Goal: Information Seeking & Learning: Learn about a topic

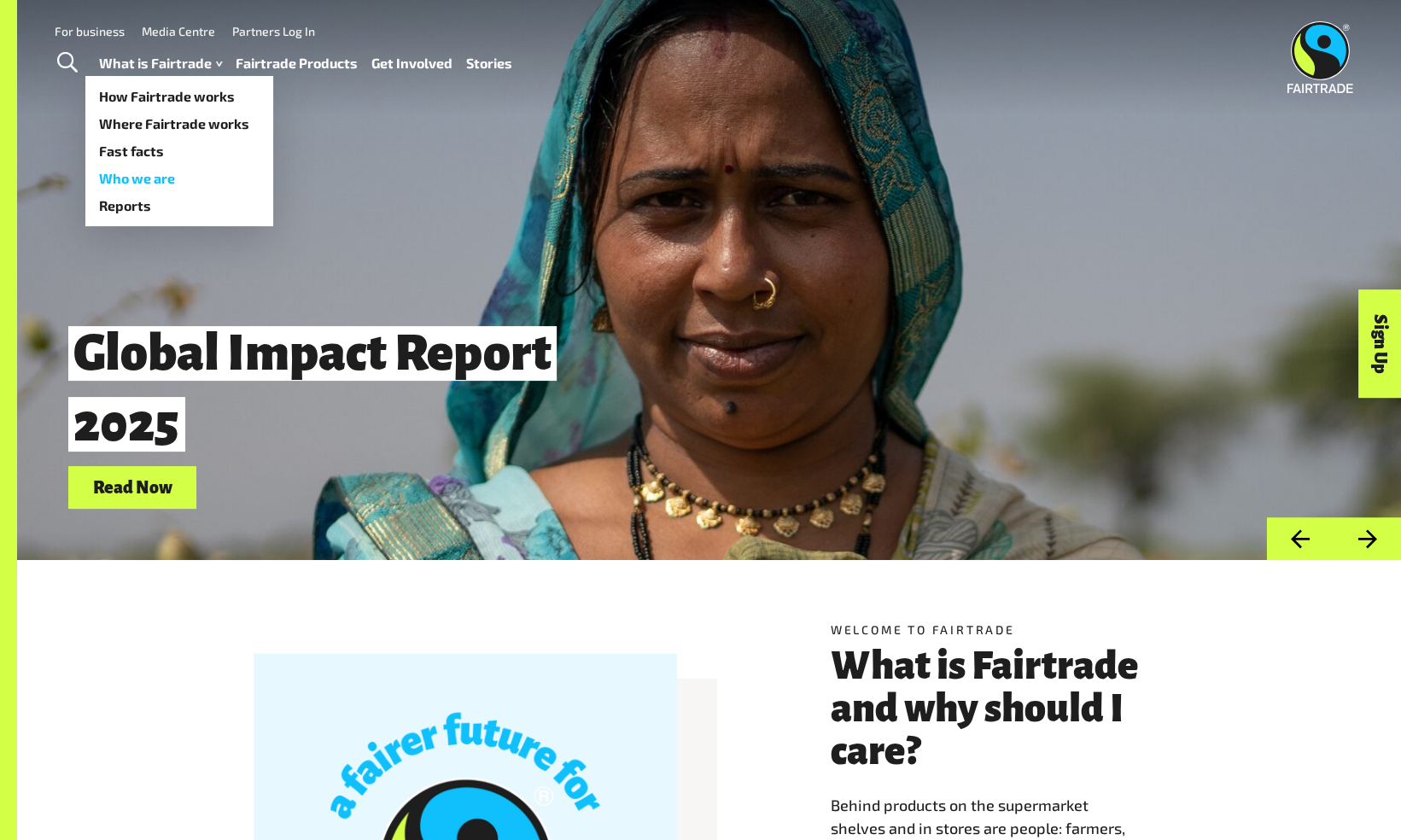
click at [141, 169] on link "Who we are" at bounding box center [180, 179] width 188 height 27
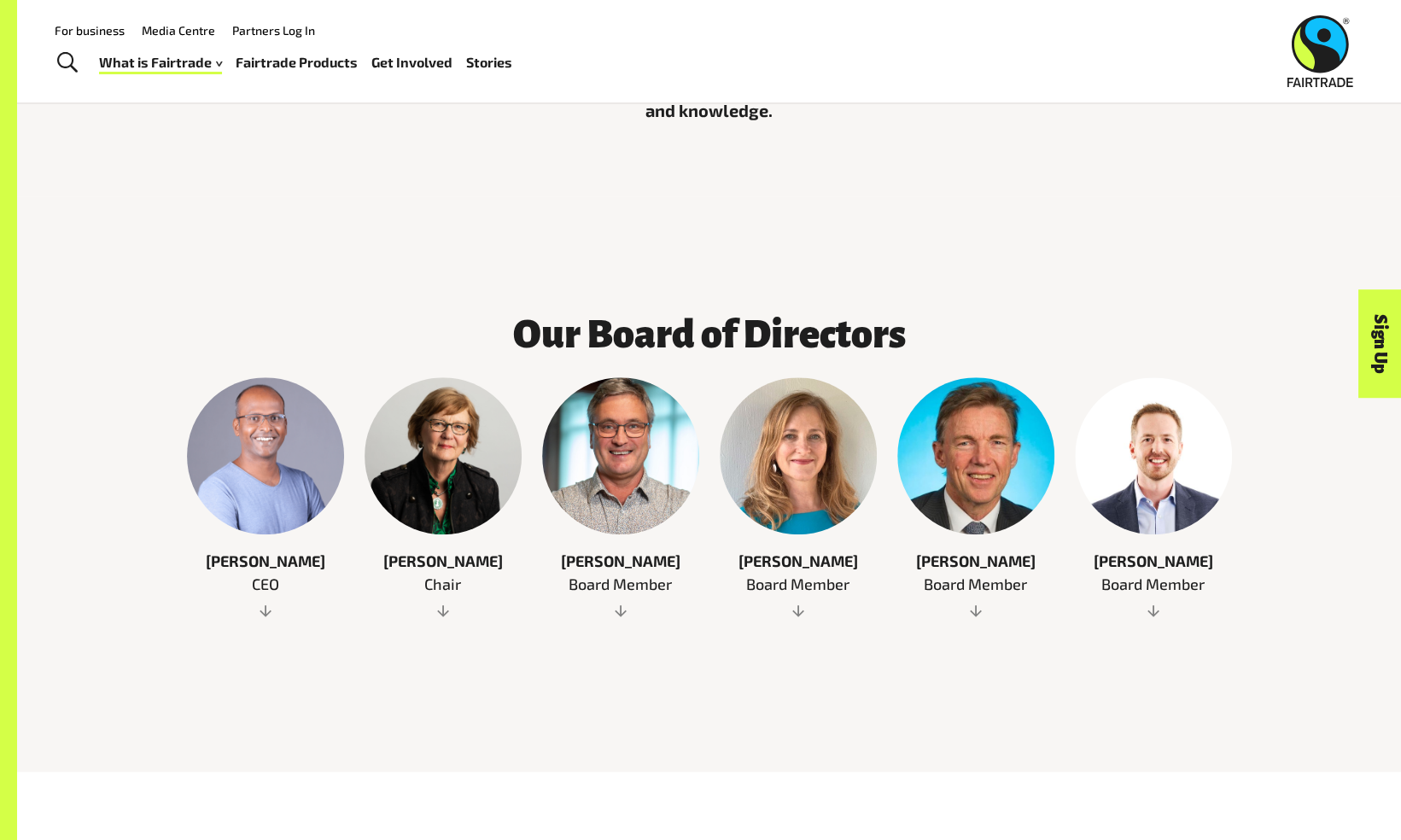
scroll to position [751, 0]
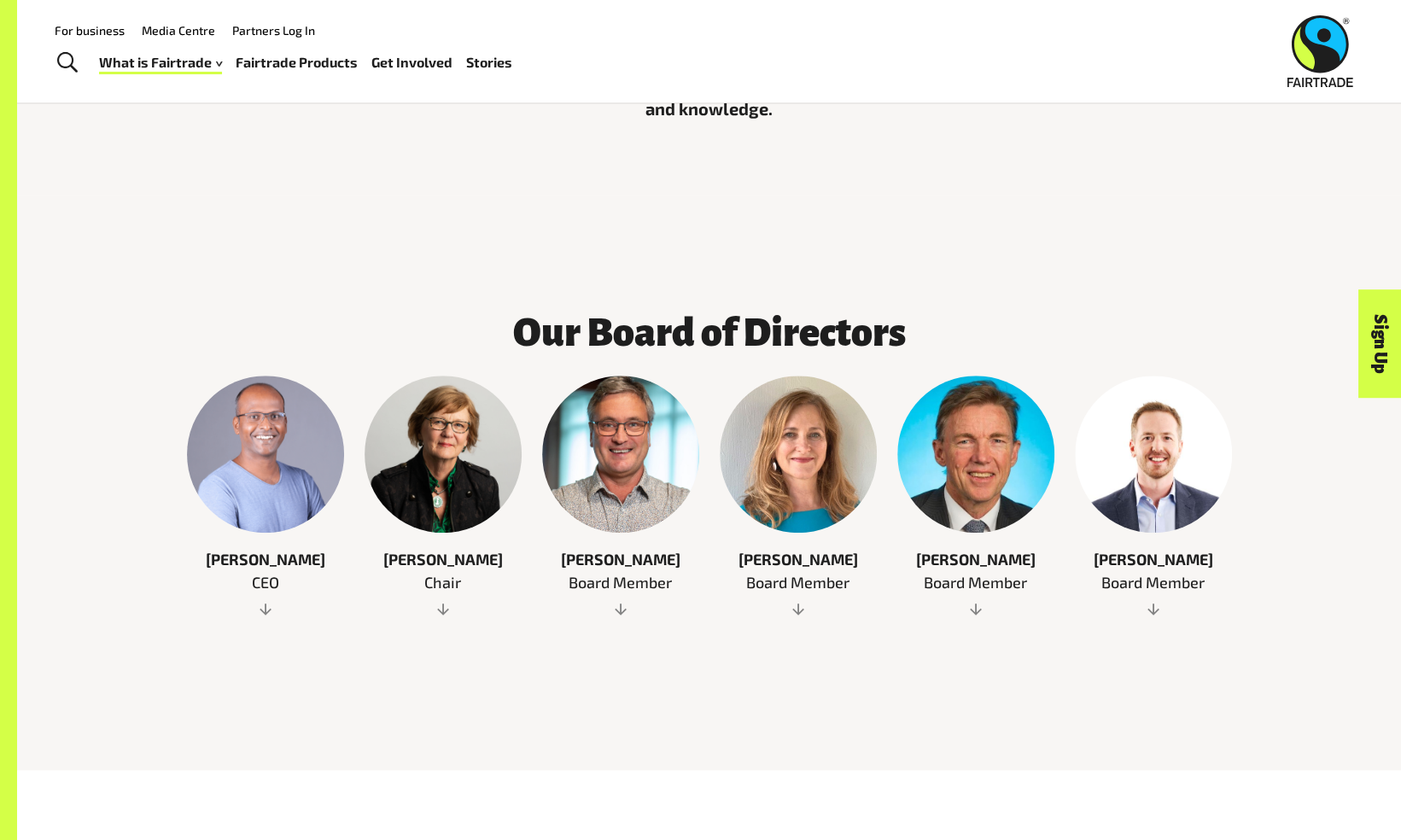
click at [262, 599] on span at bounding box center [265, 607] width 157 height 17
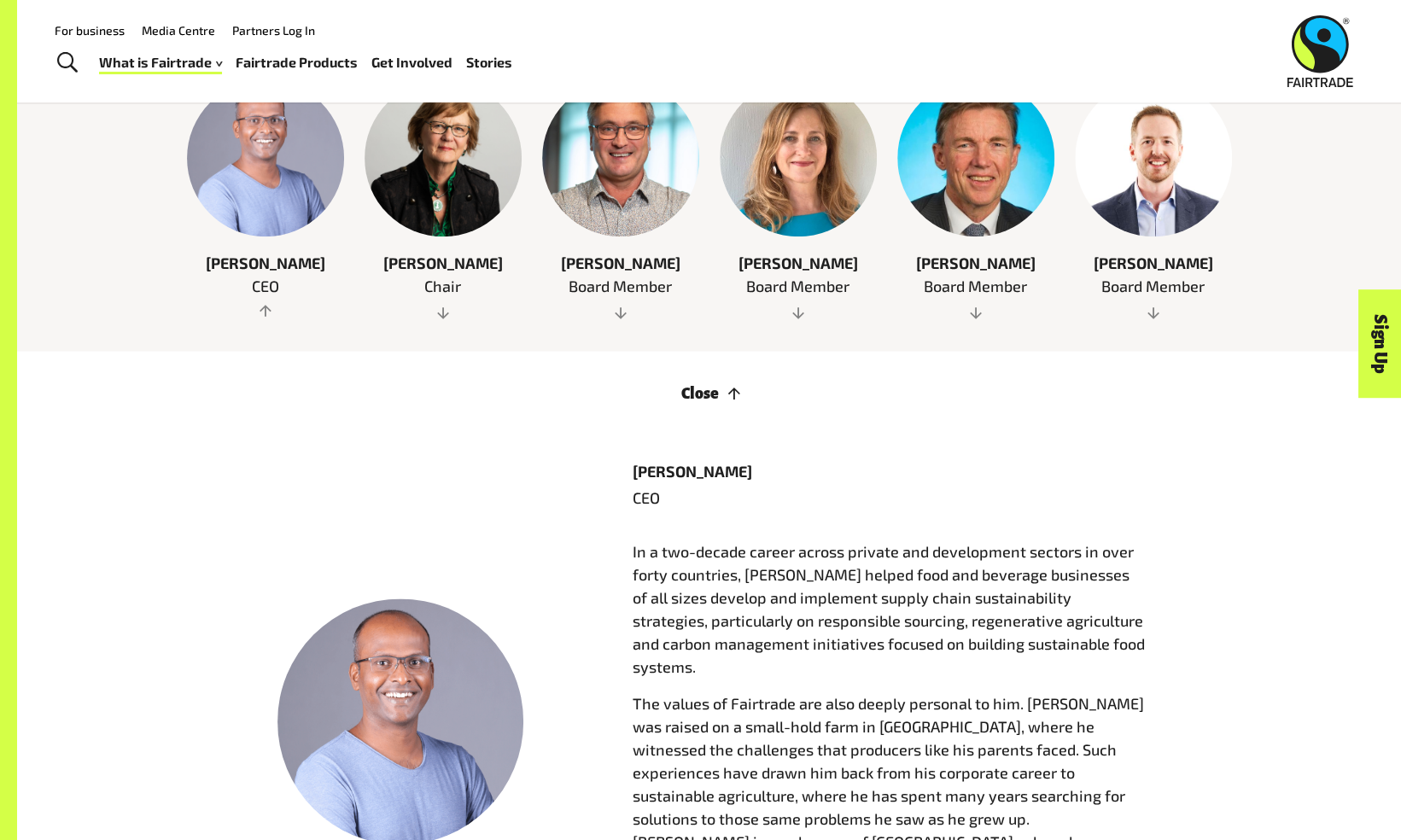
scroll to position [1032, 0]
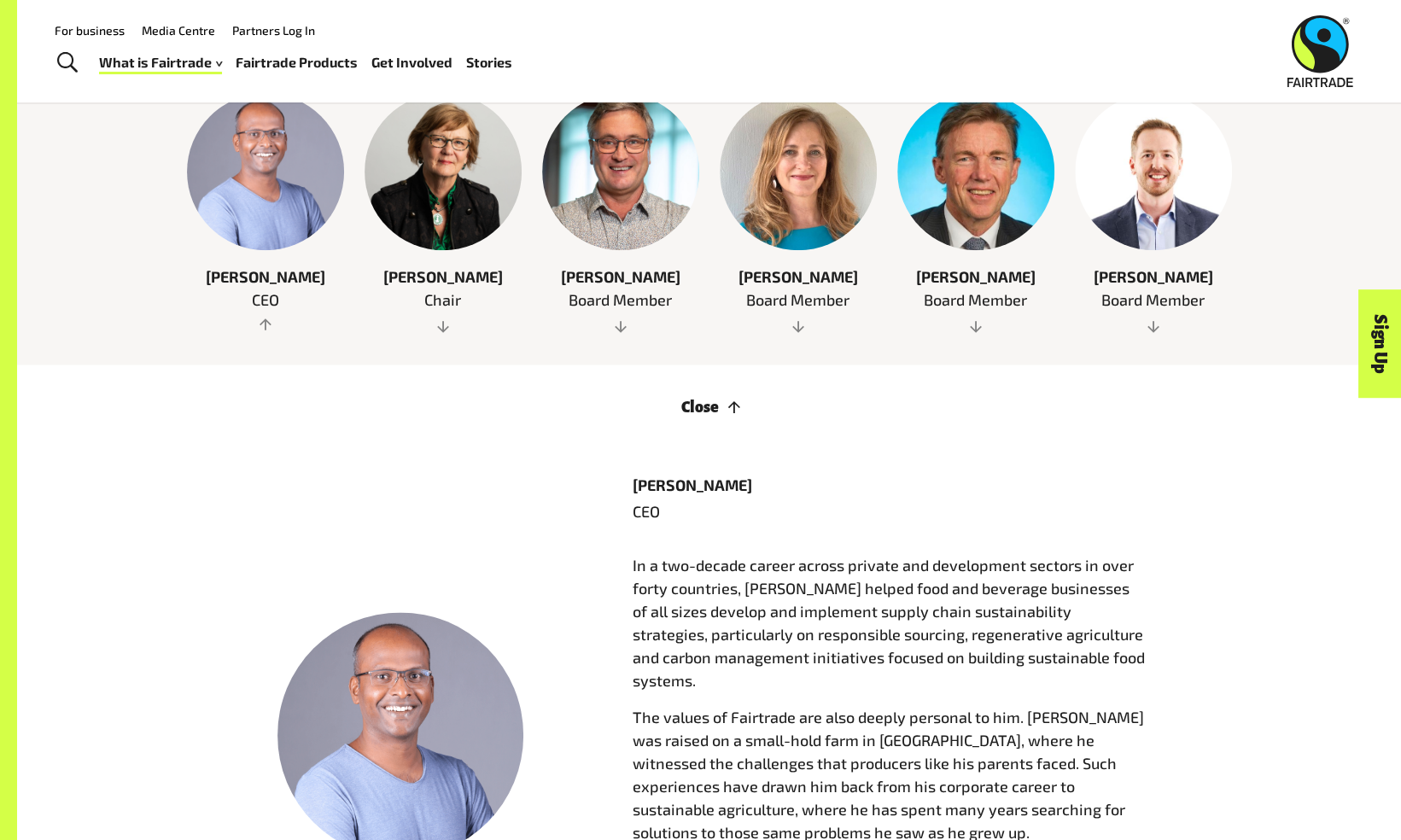
click at [1155, 313] on div "Alastair Brown Board Member Close Alastair Brown Board Member Alastair Brown Bo…" at bounding box center [1153, 598] width 178 height 1011
click at [1150, 316] on span at bounding box center [1153, 325] width 157 height 17
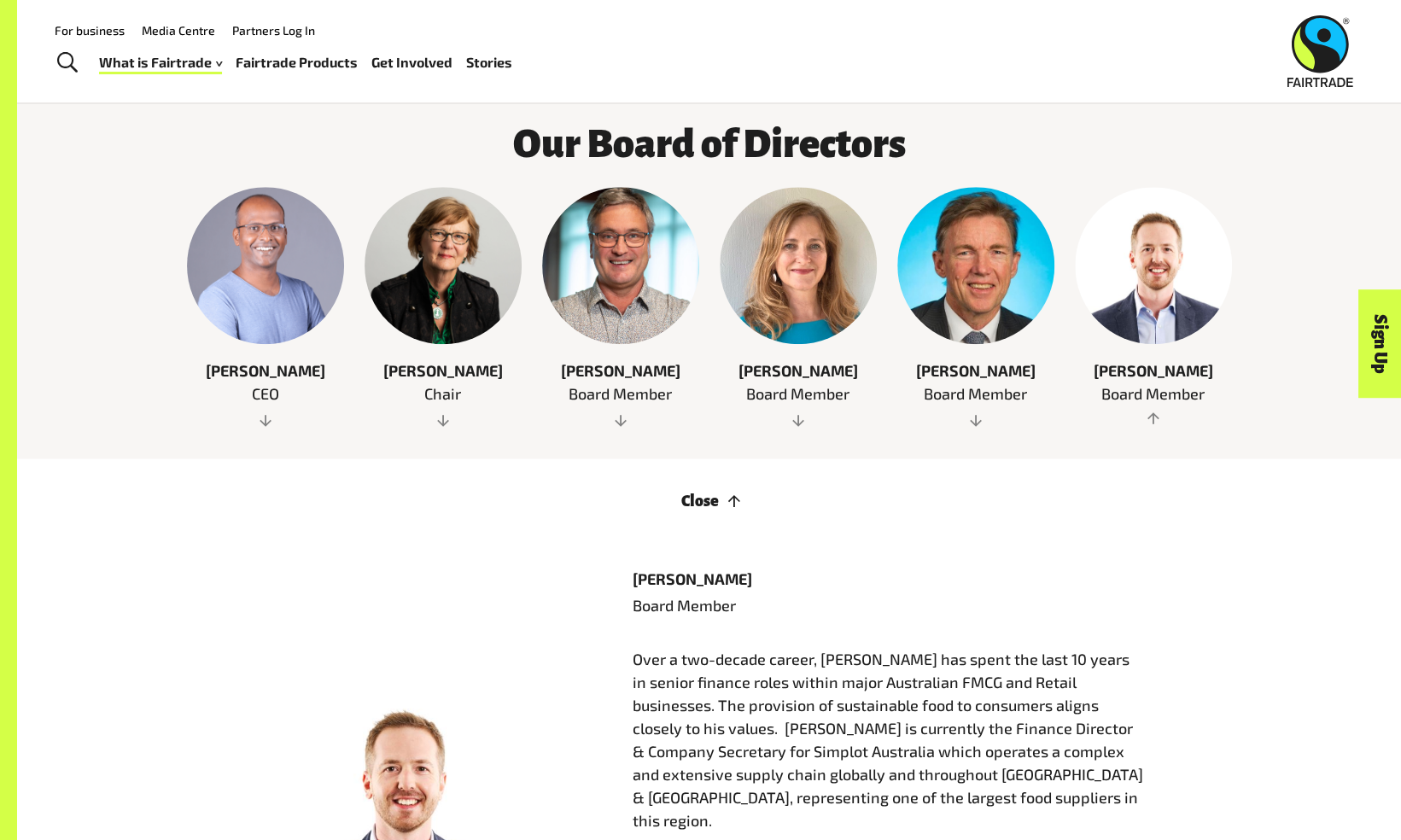
scroll to position [939, 0]
click at [807, 411] on span at bounding box center [798, 420] width 157 height 17
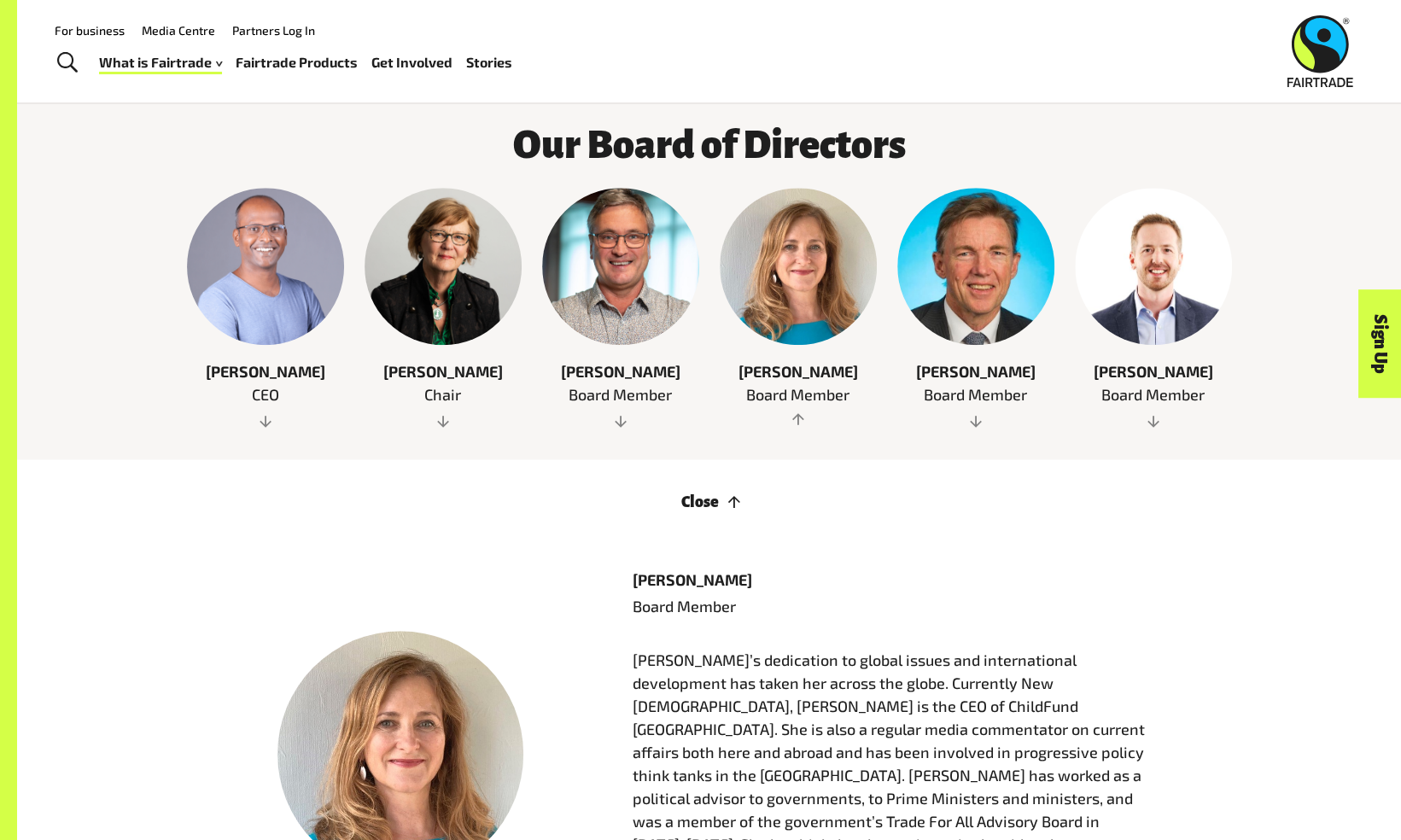
click at [979, 386] on span "Board Member" at bounding box center [976, 394] width 157 height 23
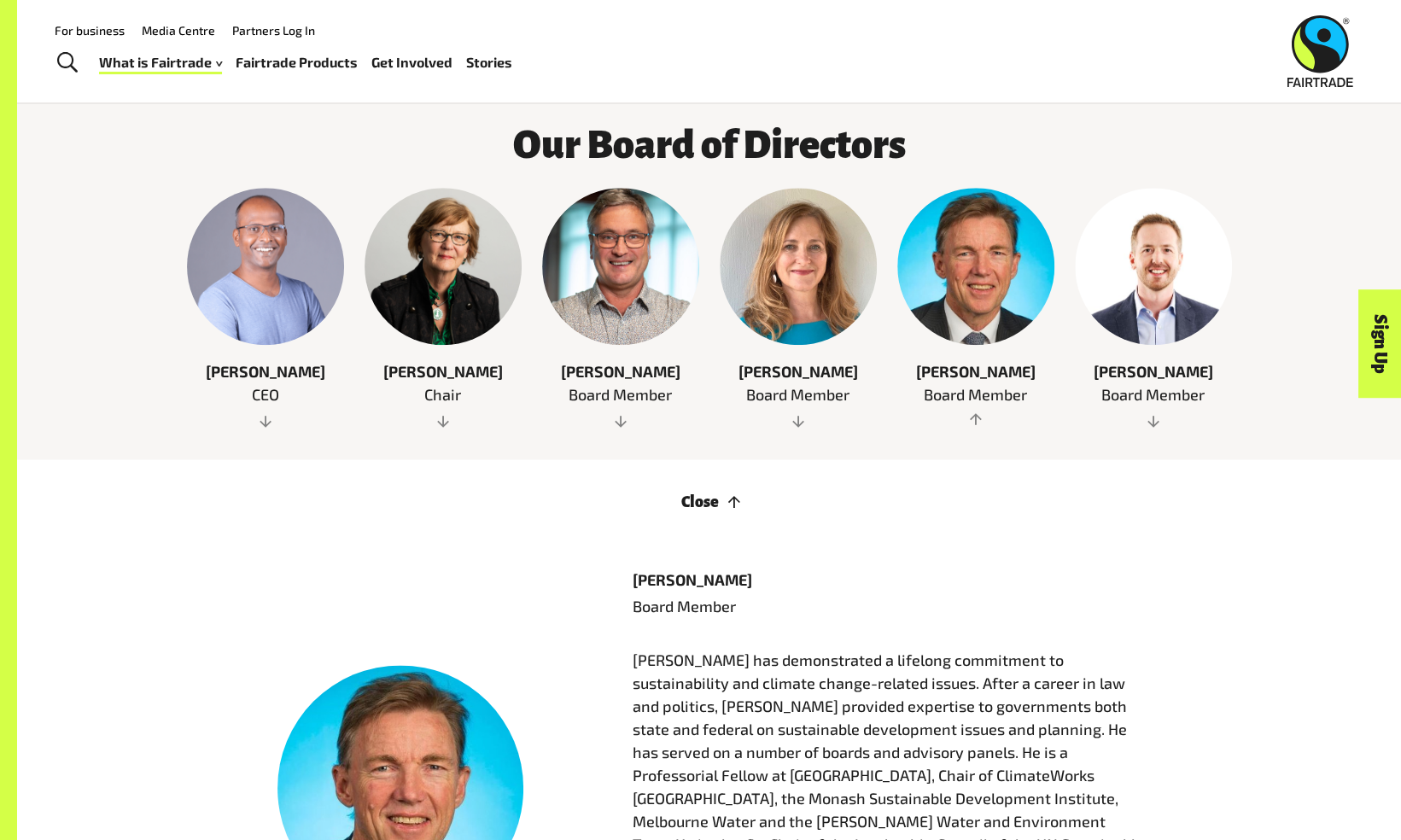
click at [447, 421] on span at bounding box center [443, 420] width 157 height 17
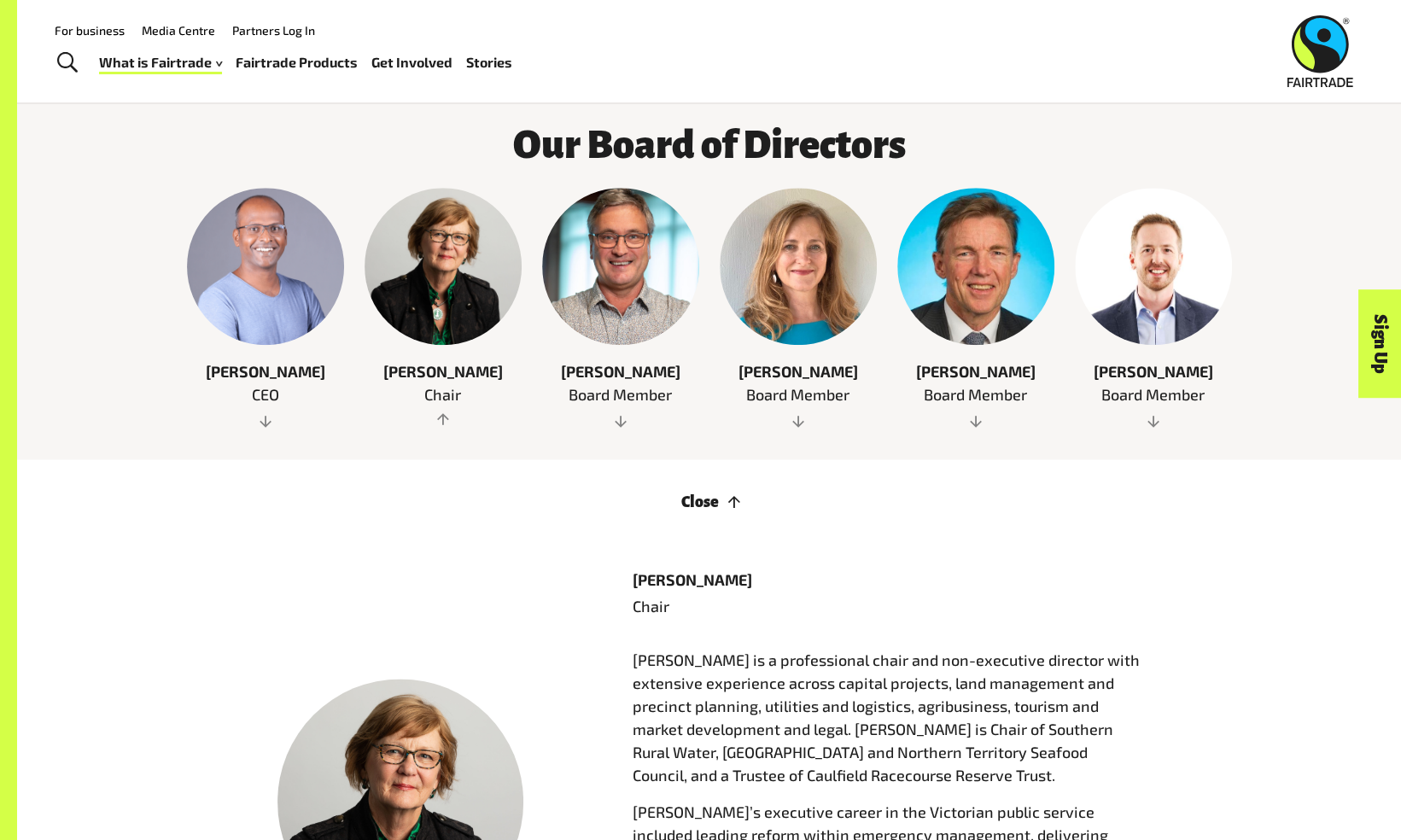
click at [260, 411] on span at bounding box center [265, 420] width 157 height 17
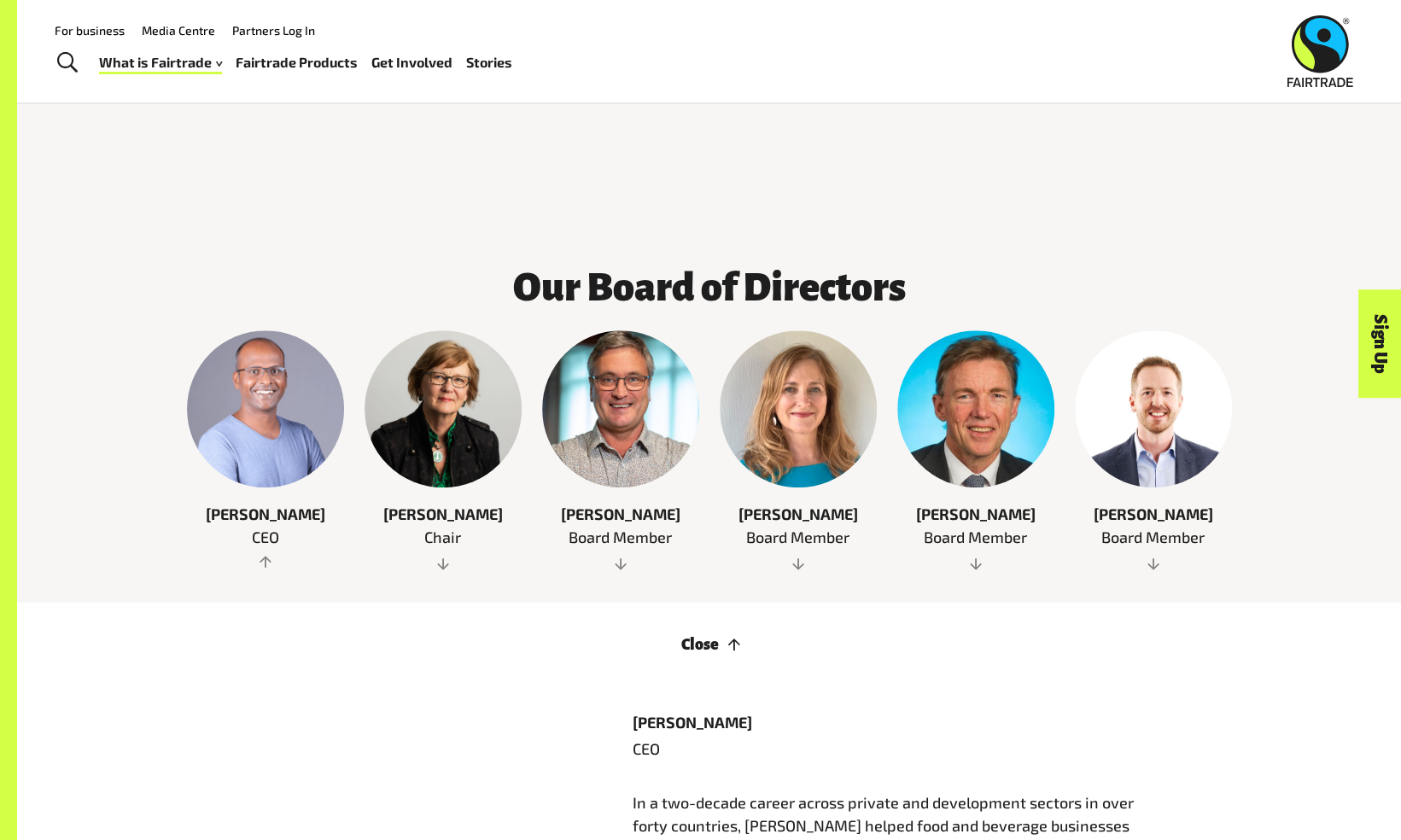
scroll to position [794, 0]
click at [296, 67] on link "Fairtrade Products" at bounding box center [296, 62] width 122 height 25
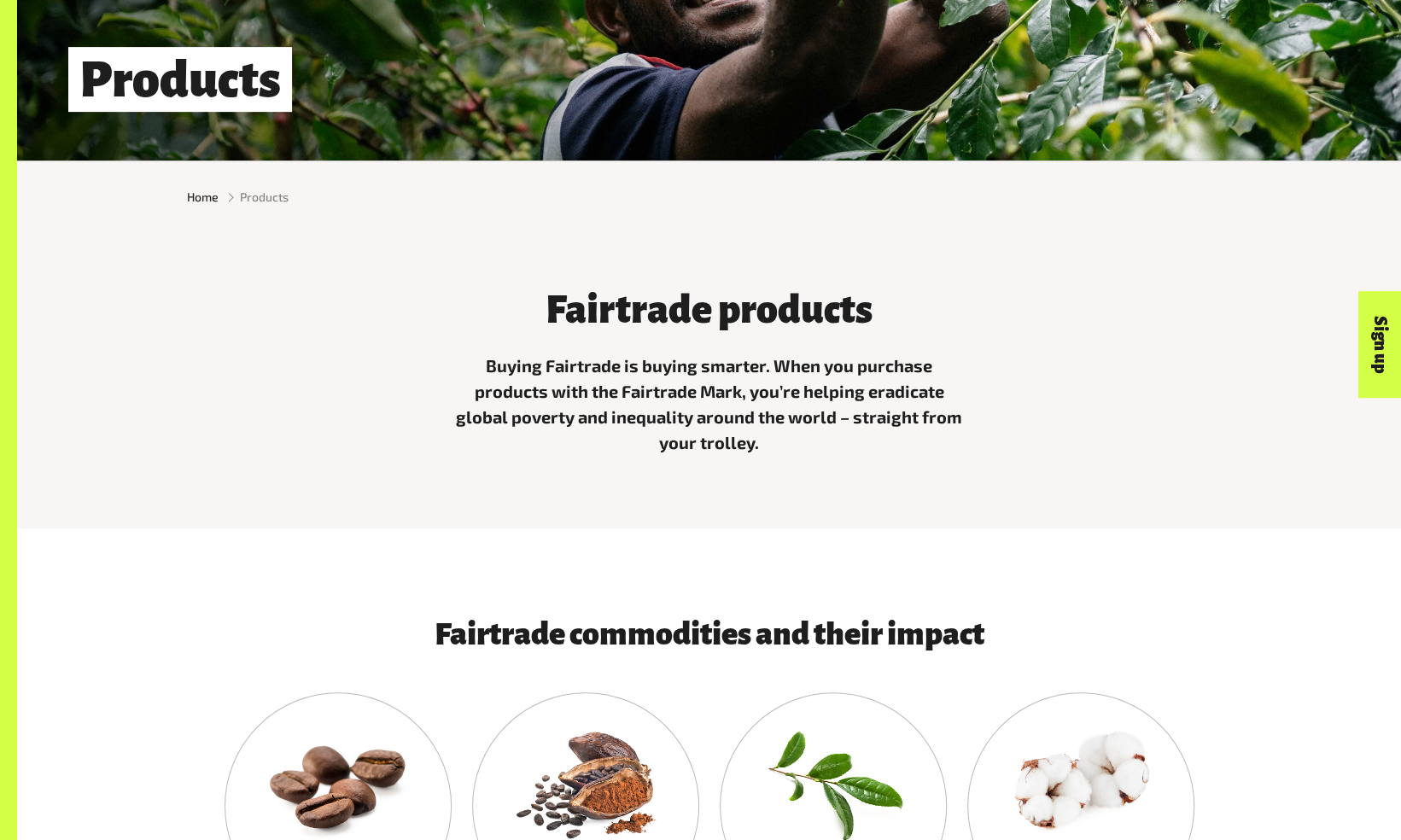
scroll to position [404, 0]
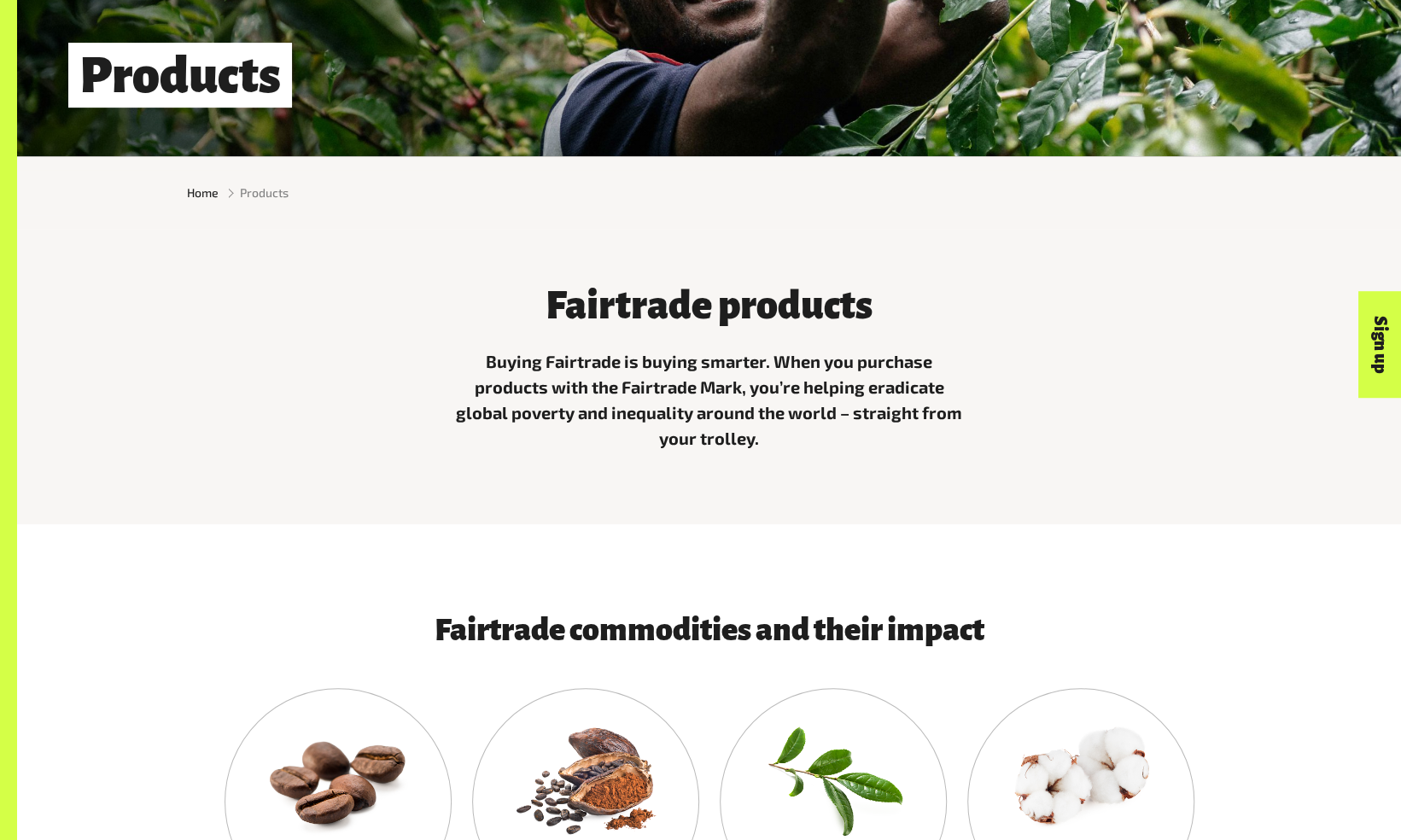
drag, startPoint x: 715, startPoint y: 650, endPoint x: 716, endPoint y: 724, distance: 74.0
click at [715, 647] on h3 "Fairtrade commodities and their impact" at bounding box center [709, 629] width 867 height 34
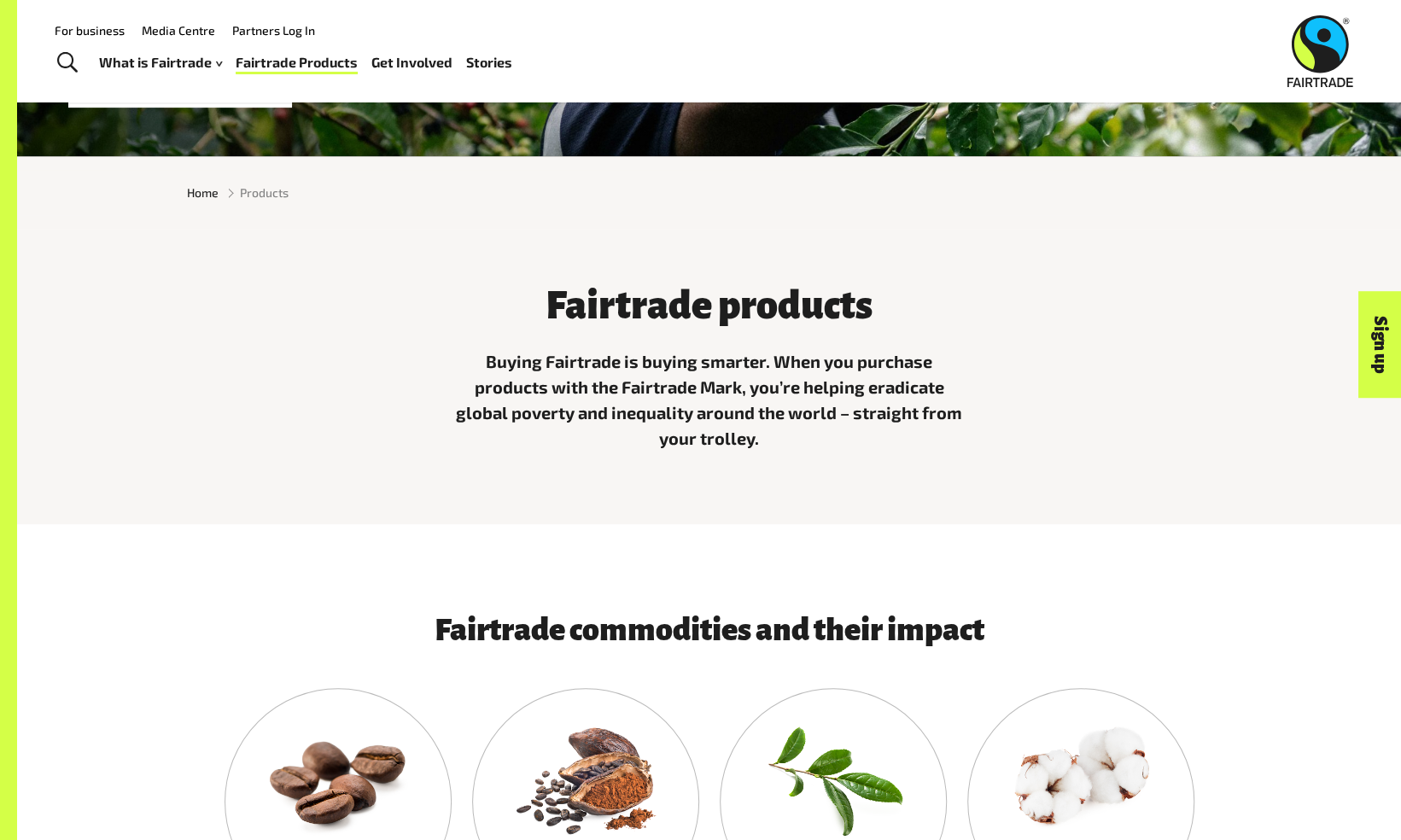
scroll to position [0, 0]
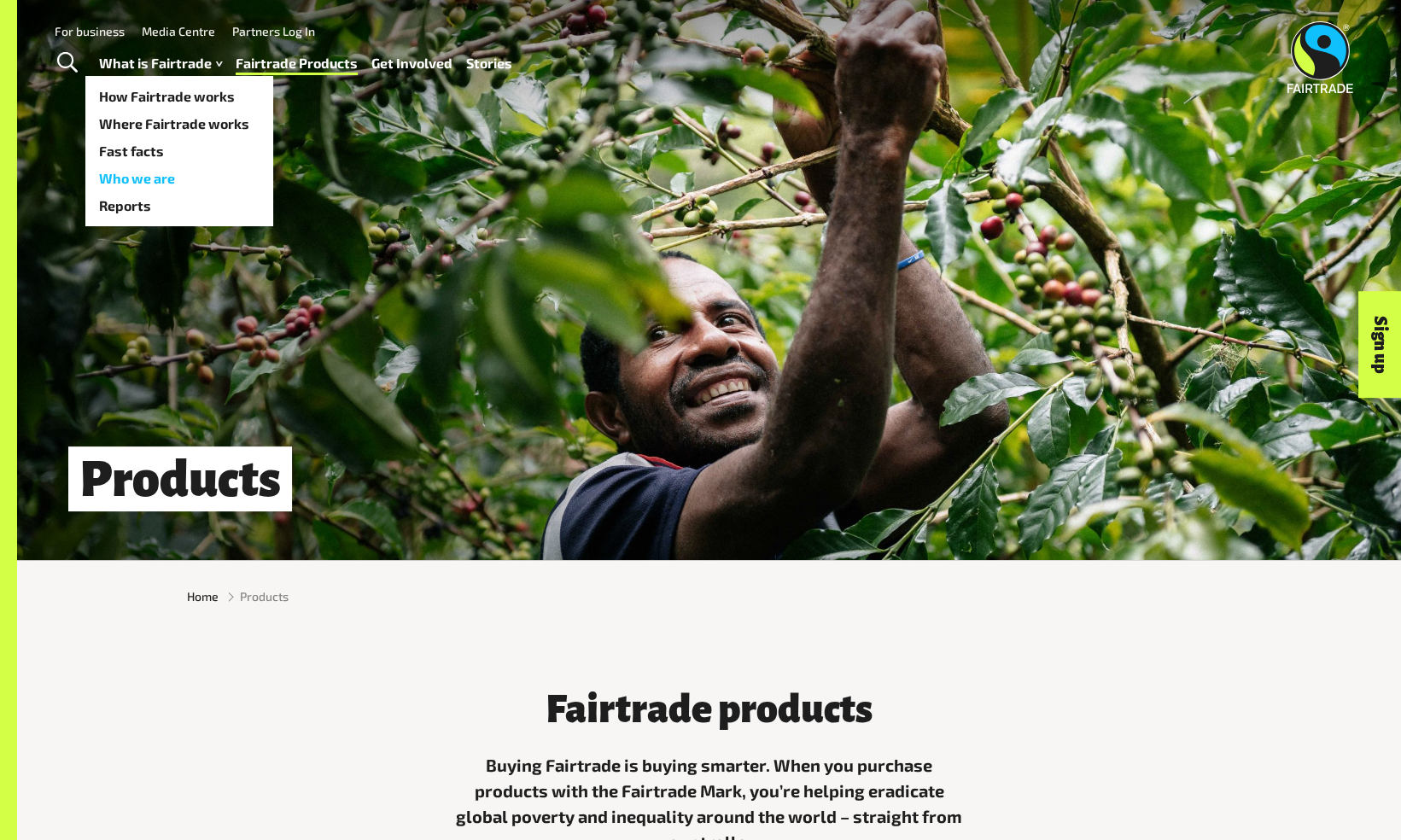
click at [155, 177] on link "Who we are" at bounding box center [180, 179] width 188 height 27
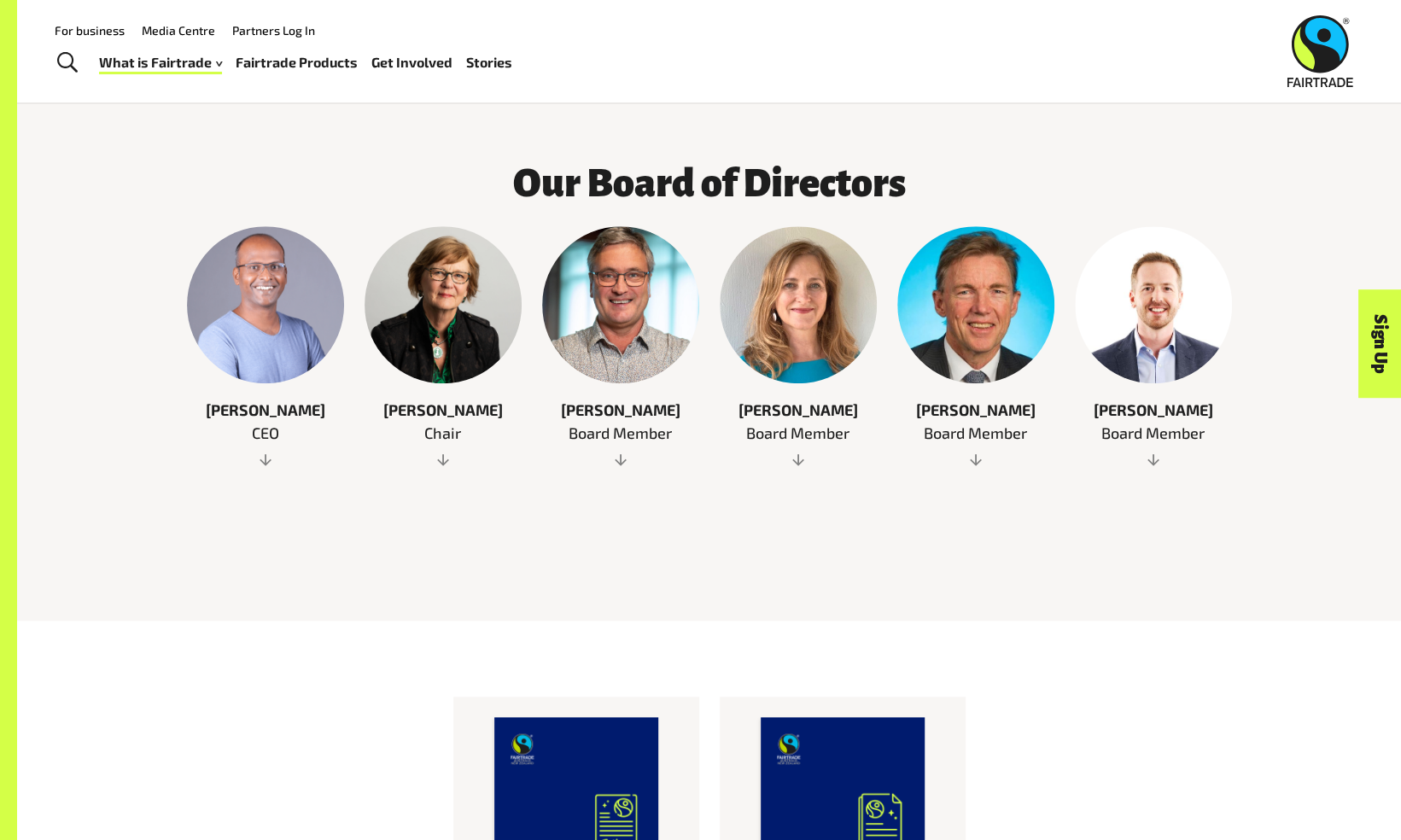
scroll to position [899, 0]
click at [289, 73] on link "Fairtrade Products" at bounding box center [296, 62] width 122 height 25
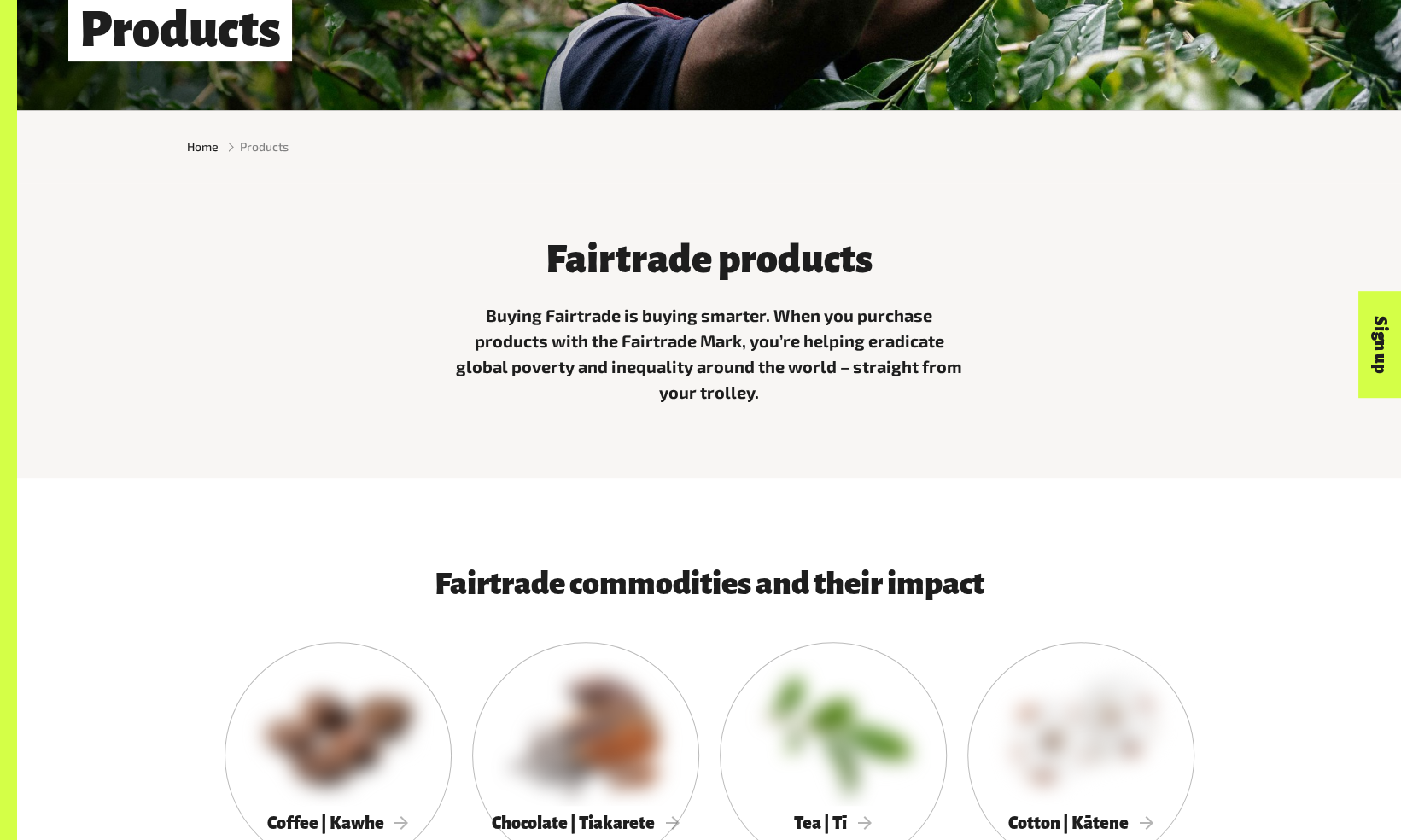
scroll to position [451, 0]
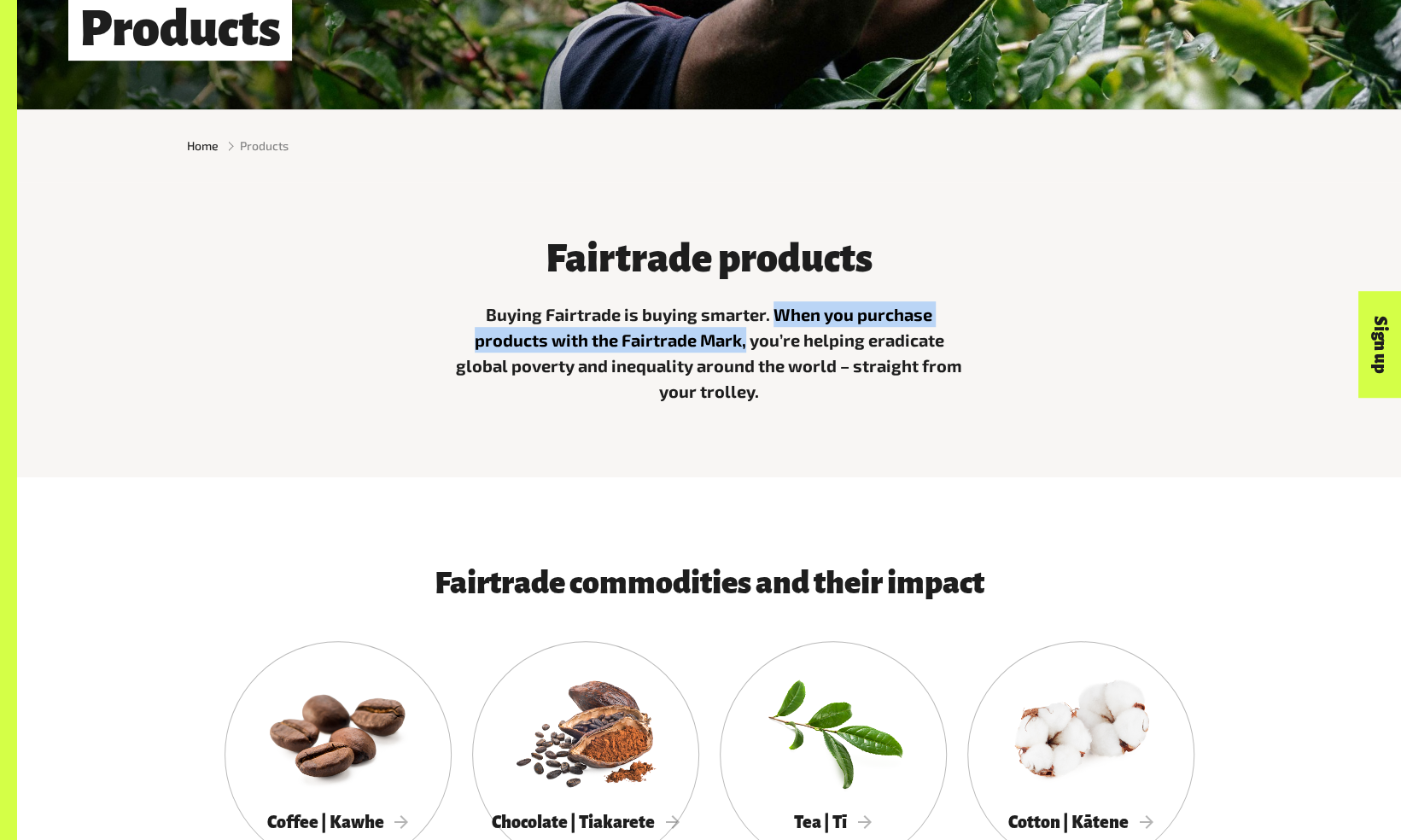
drag, startPoint x: 773, startPoint y: 316, endPoint x: 744, endPoint y: 350, distance: 44.7
click at [744, 350] on p "Buying Fairtrade is buying smarter. When you purchase products with the Fairtra…" at bounding box center [710, 352] width 513 height 102
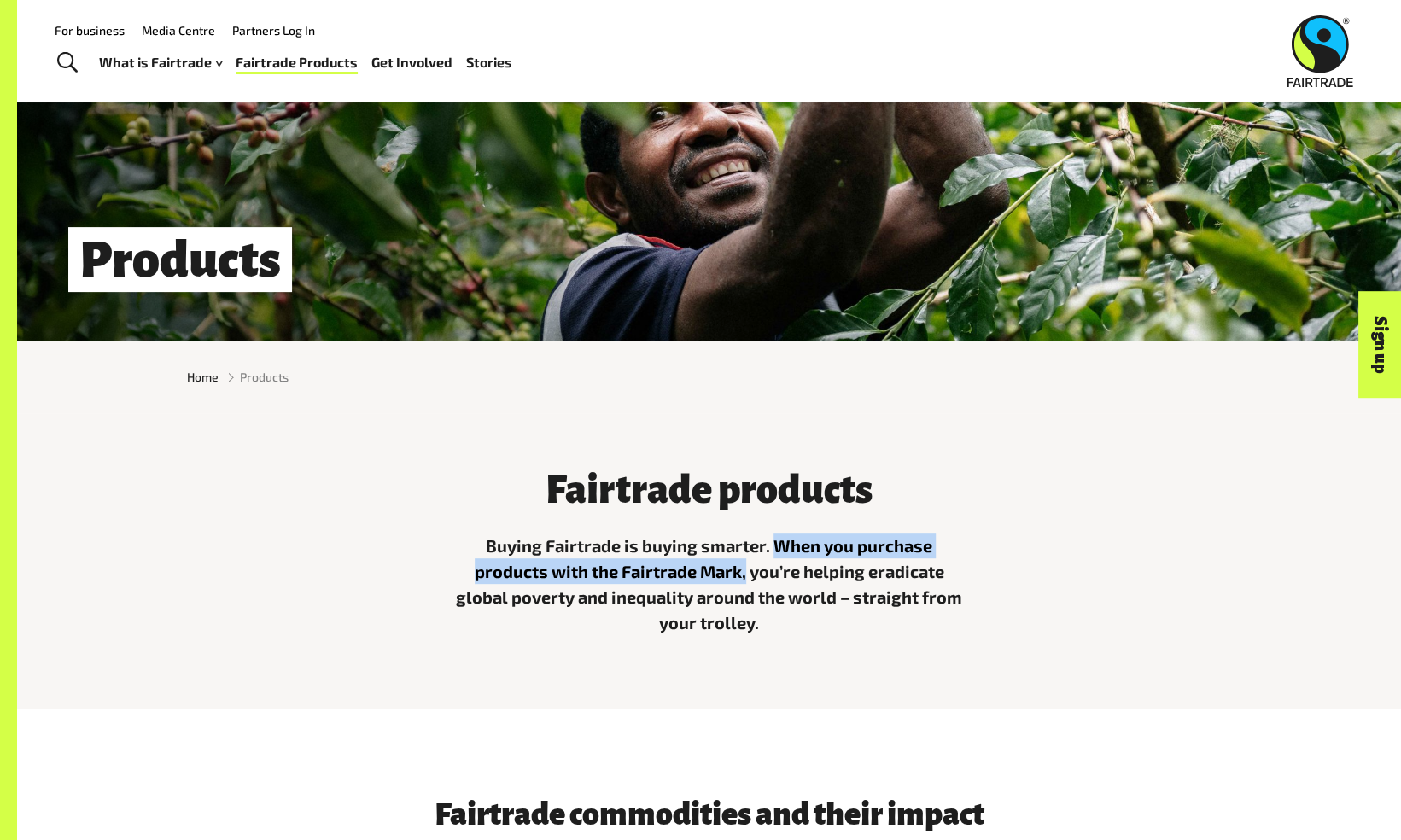
scroll to position [0, 0]
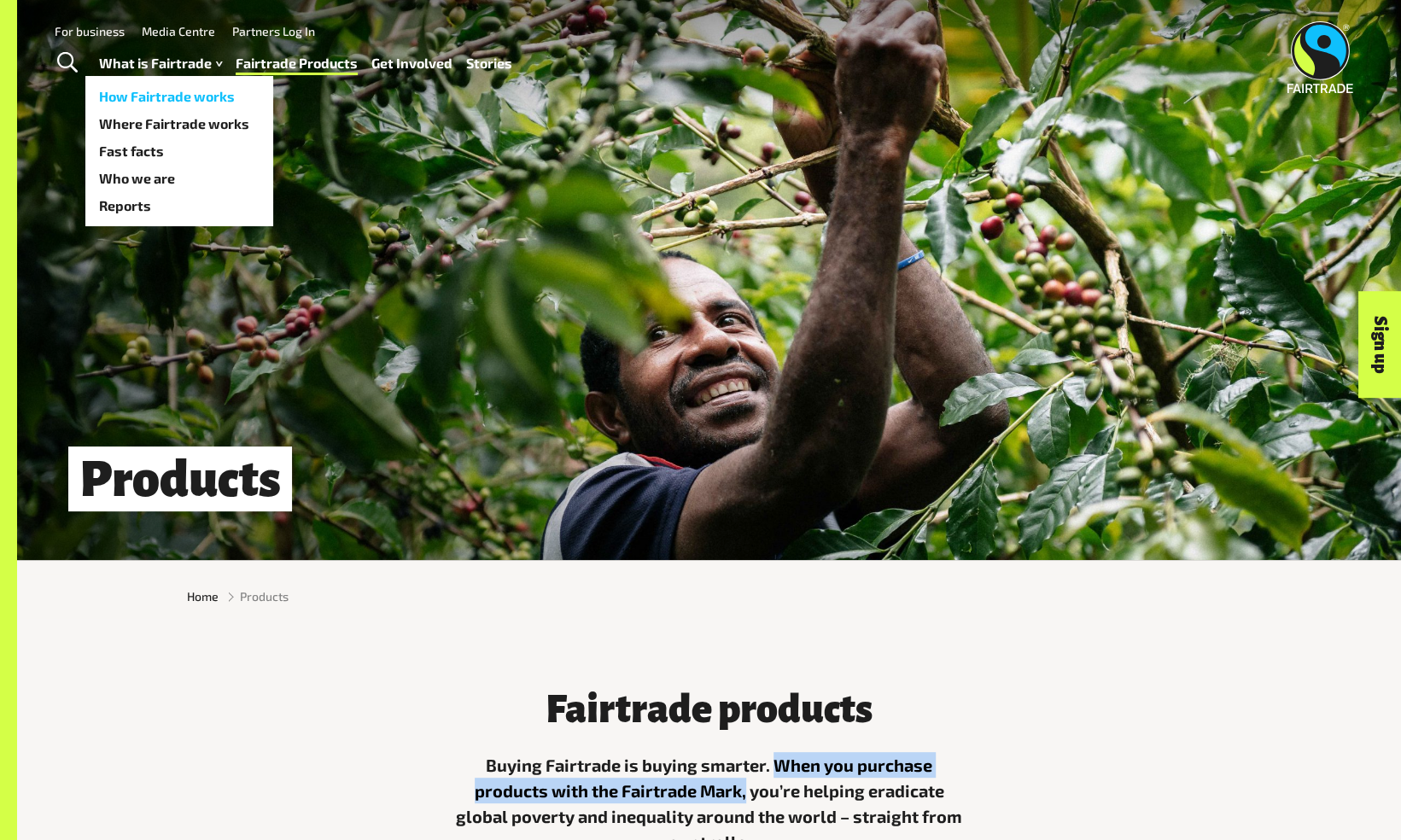
click at [147, 98] on link "How Fairtrade works" at bounding box center [180, 97] width 188 height 27
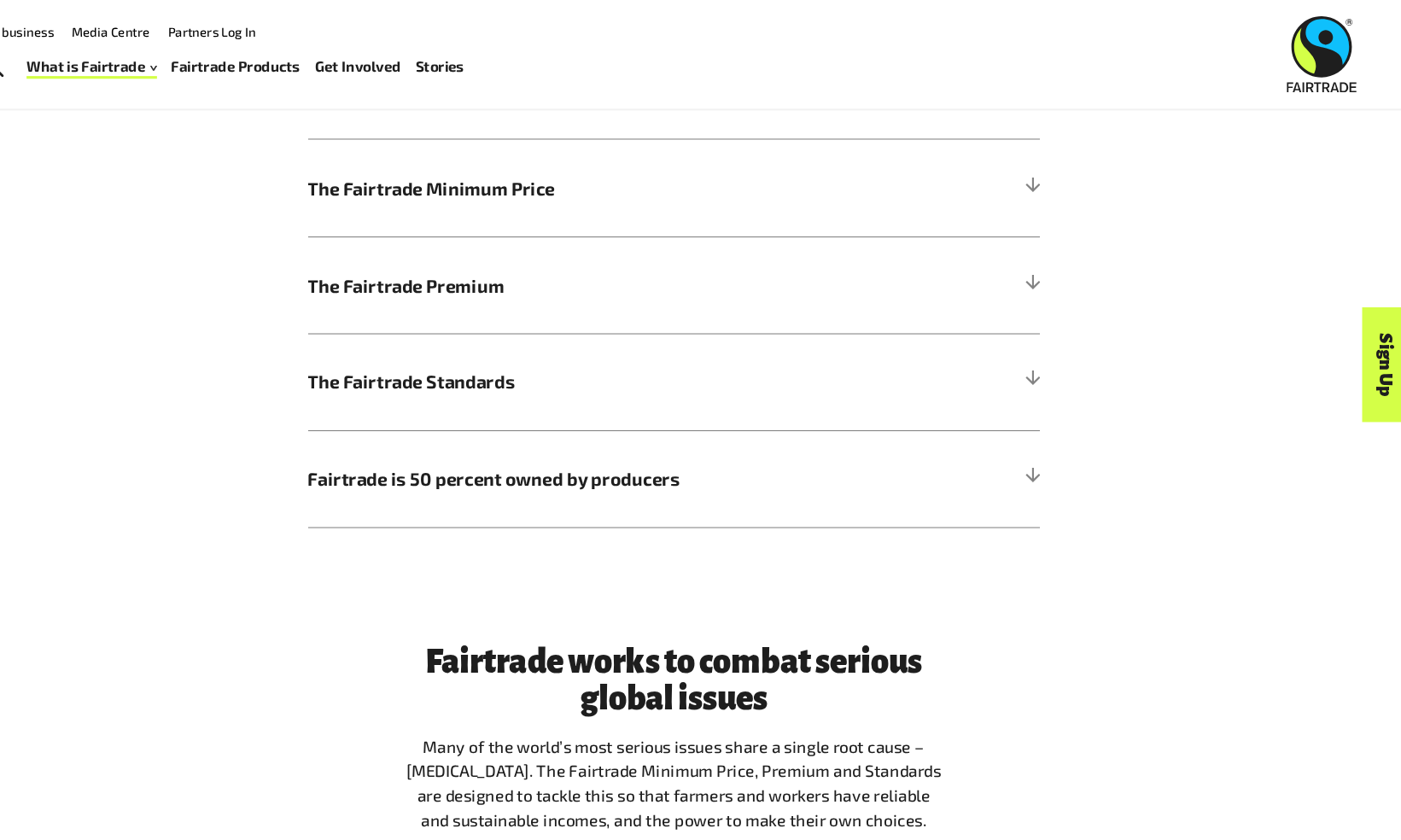
scroll to position [905, 0]
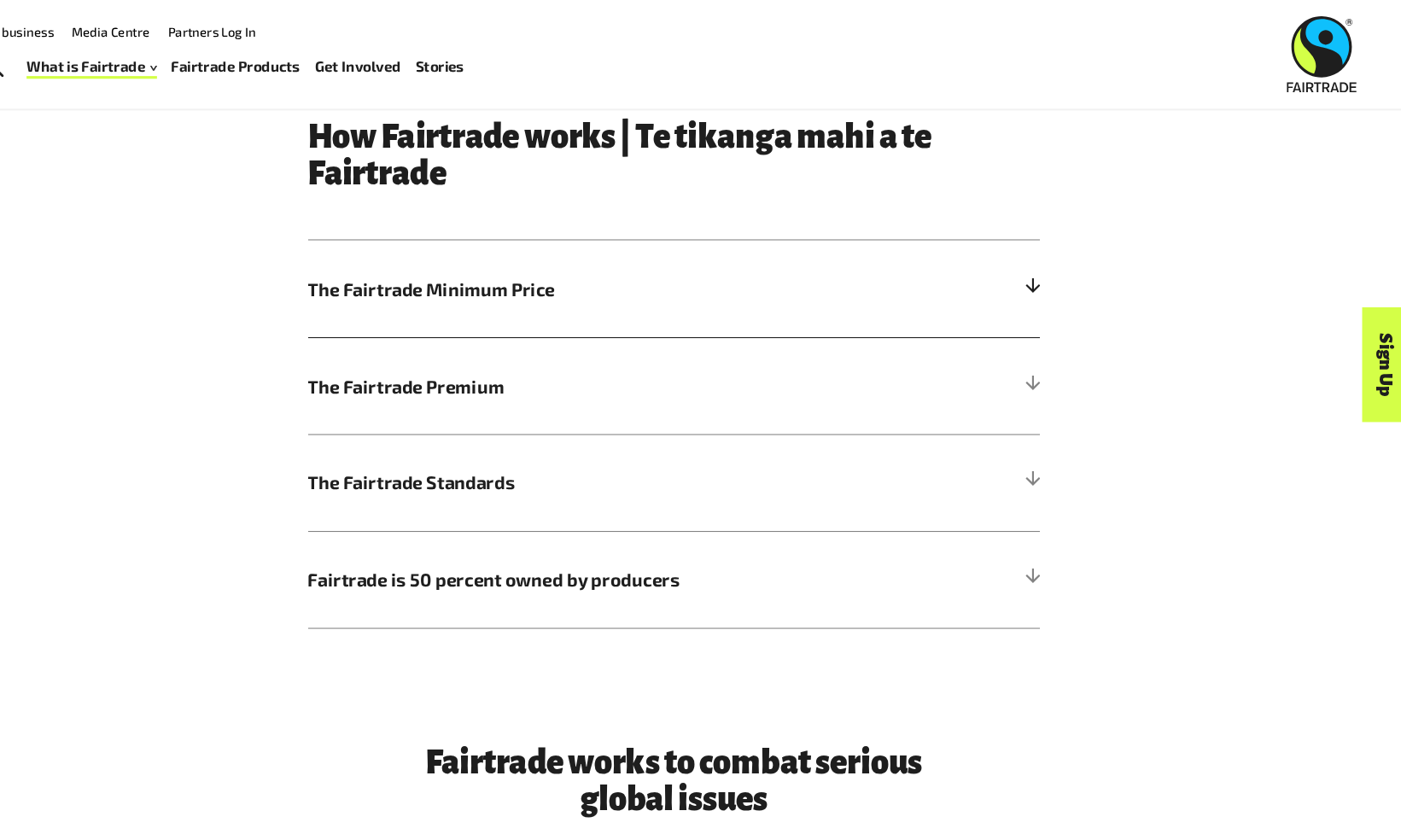
click at [500, 264] on span "The Fairtrade Minimum Price" at bounding box center [623, 273] width 517 height 26
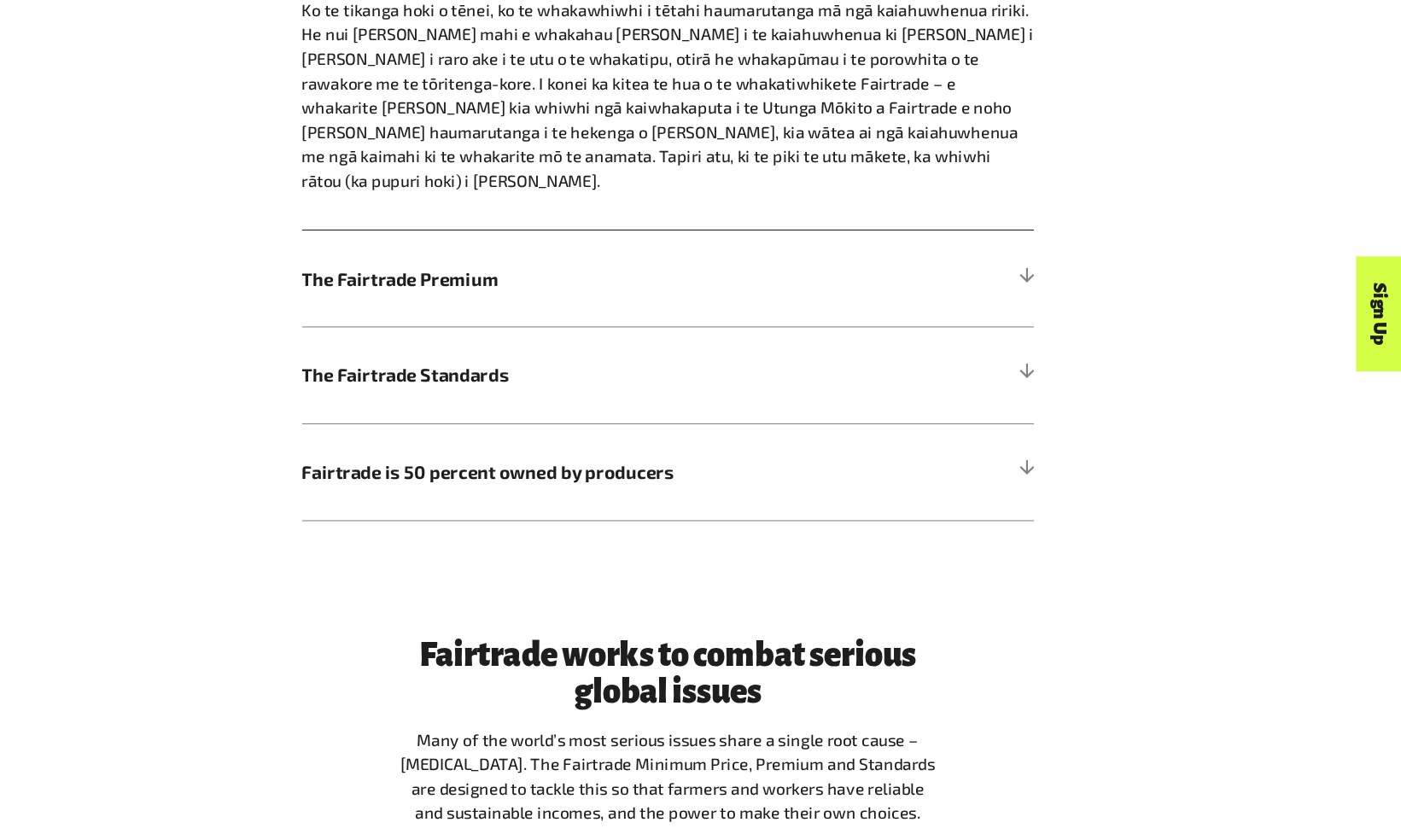
scroll to position [1341, 0]
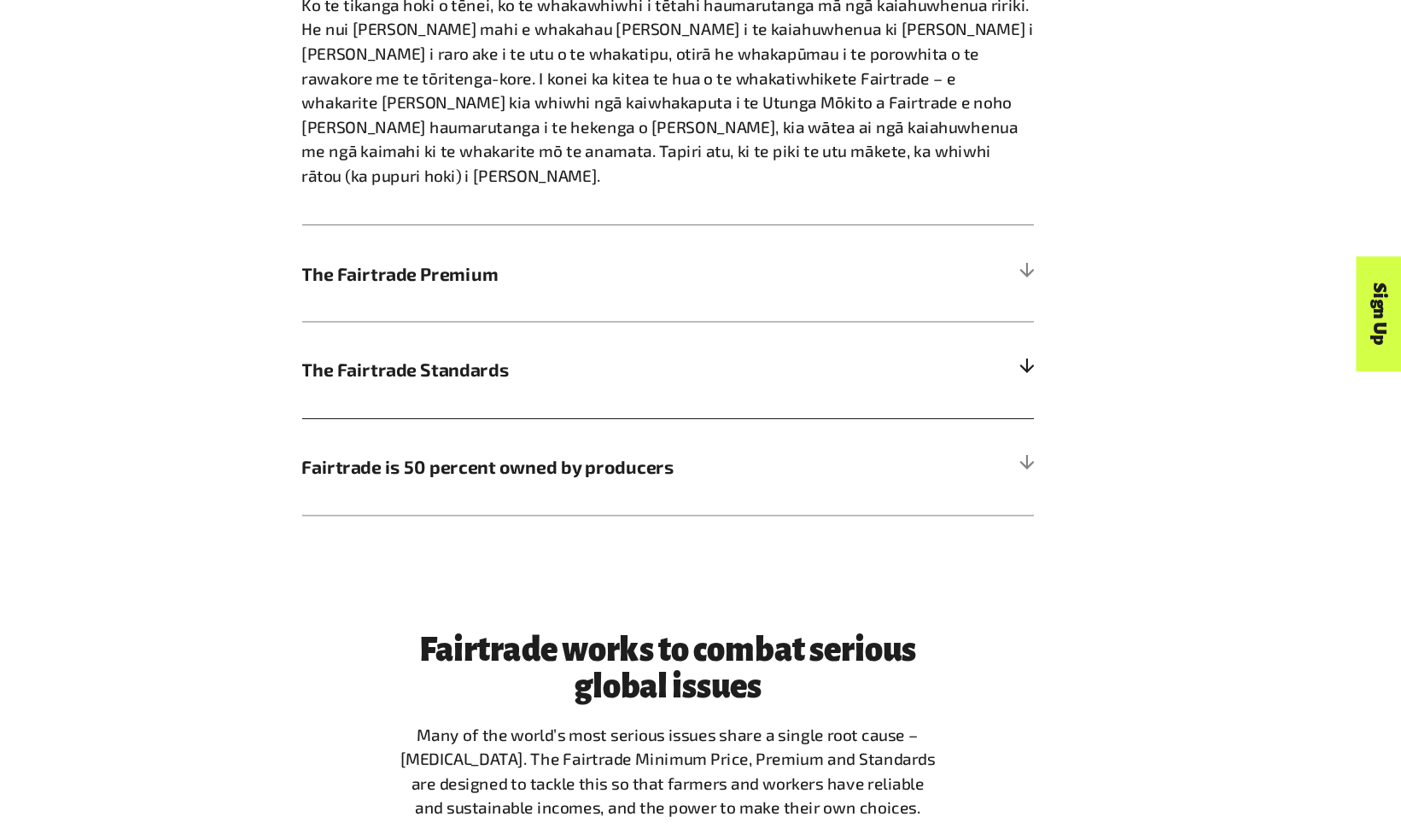
click at [613, 407] on h5 "The Fairtrade Standards" at bounding box center [710, 397] width 690 height 91
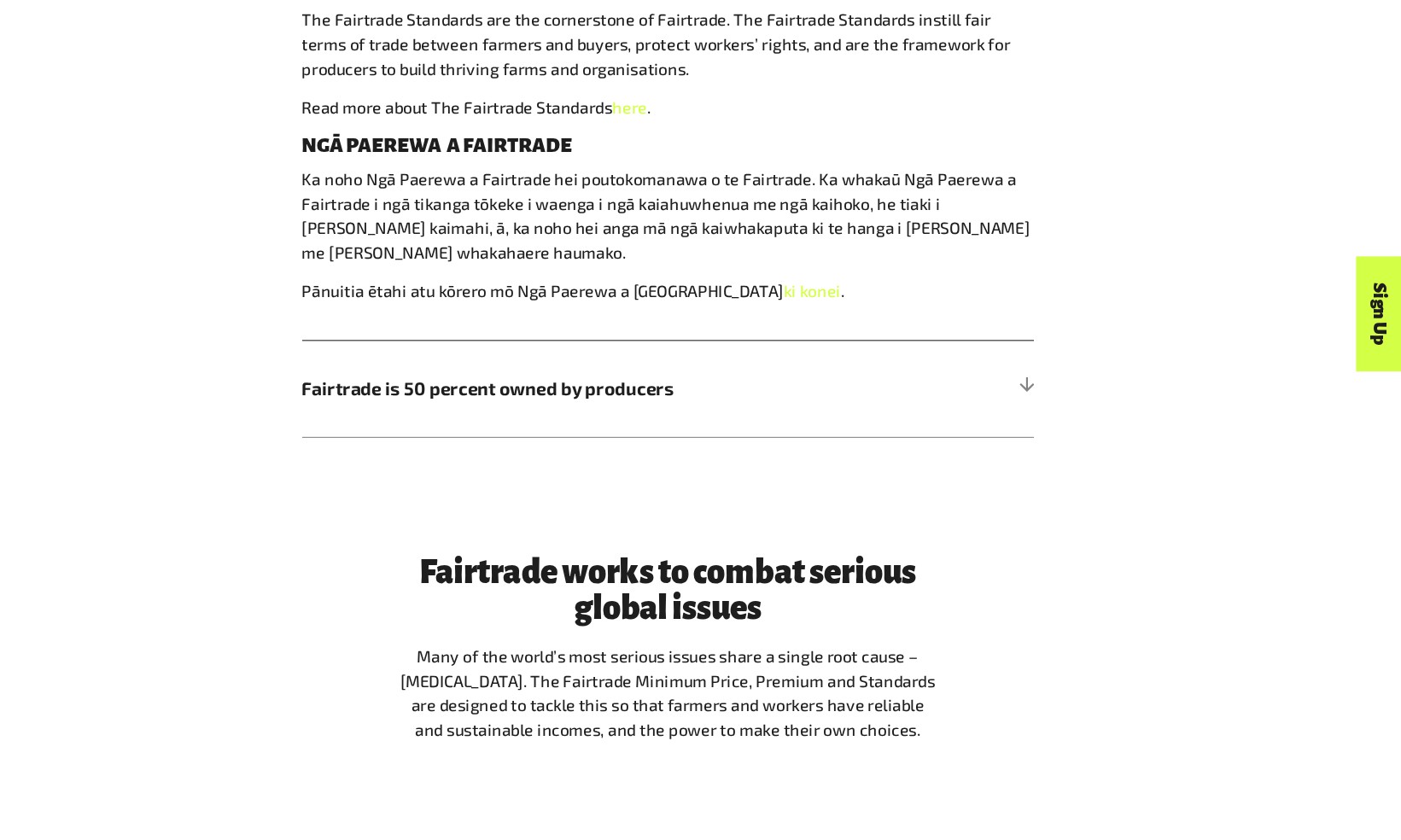
scroll to position [1350, 0]
click at [640, 414] on span "Fairtrade is 50 percent owned by producers" at bounding box center [623, 414] width 517 height 26
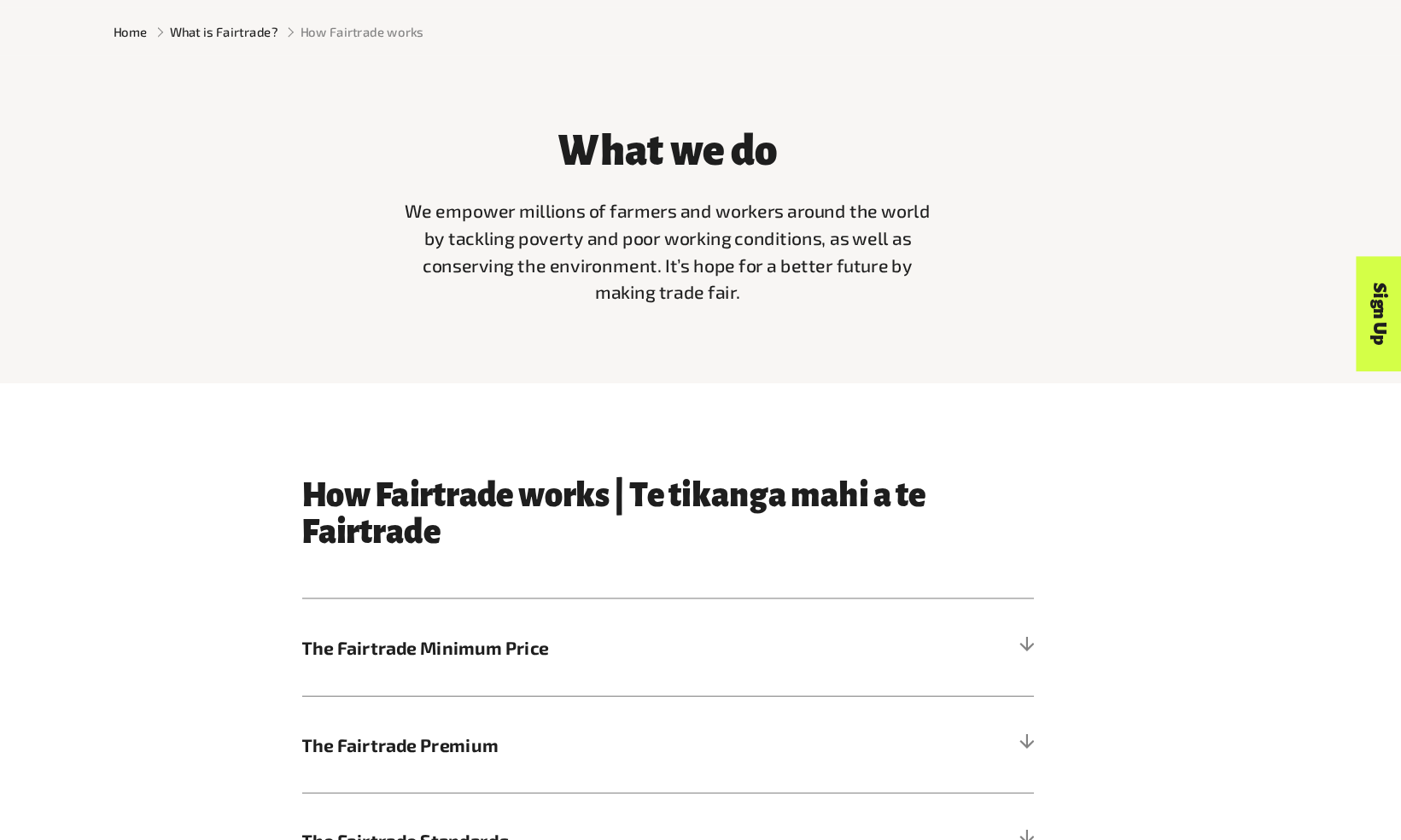
scroll to position [713, 0]
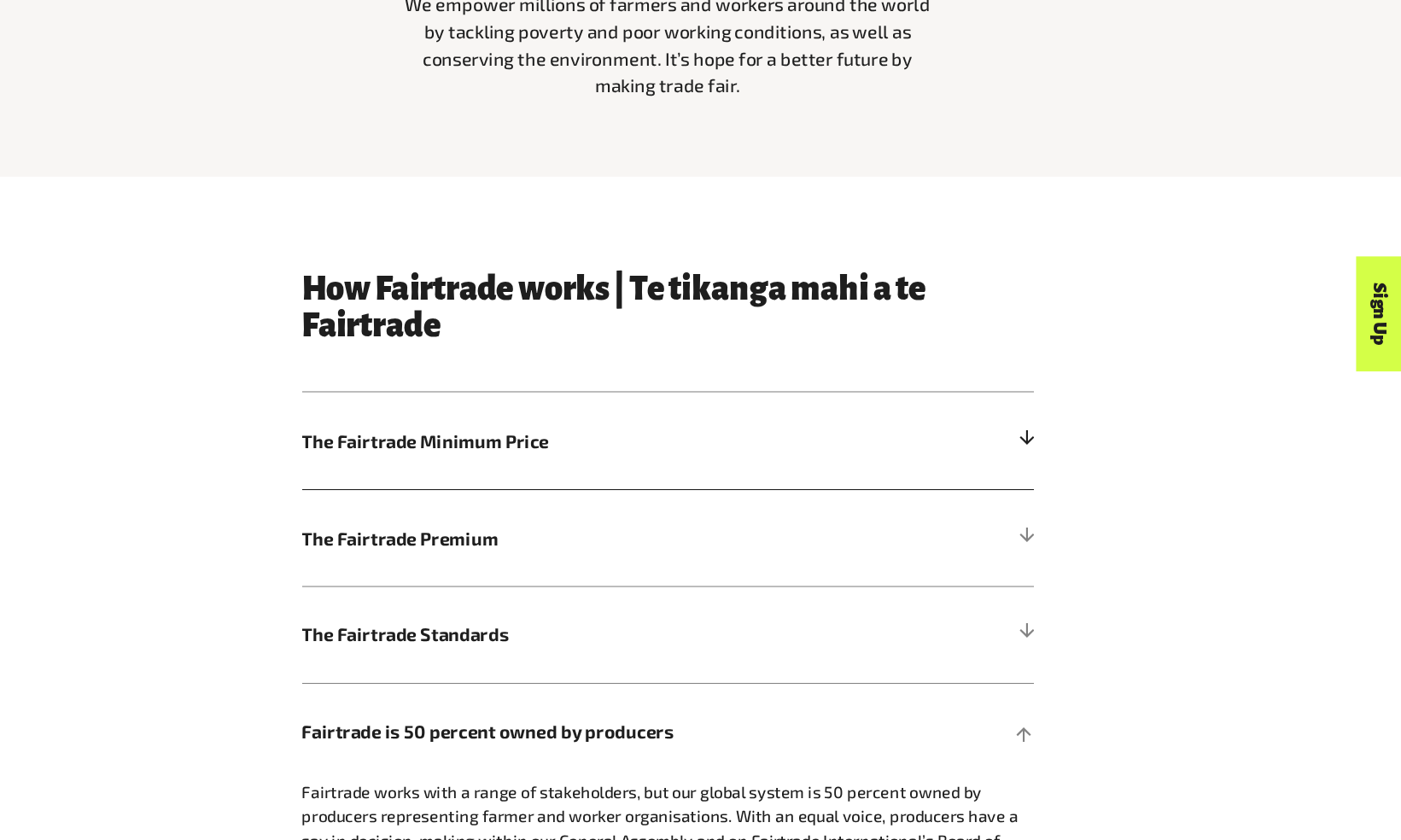
click at [648, 461] on span "The Fairtrade Minimum Price" at bounding box center [623, 463] width 517 height 26
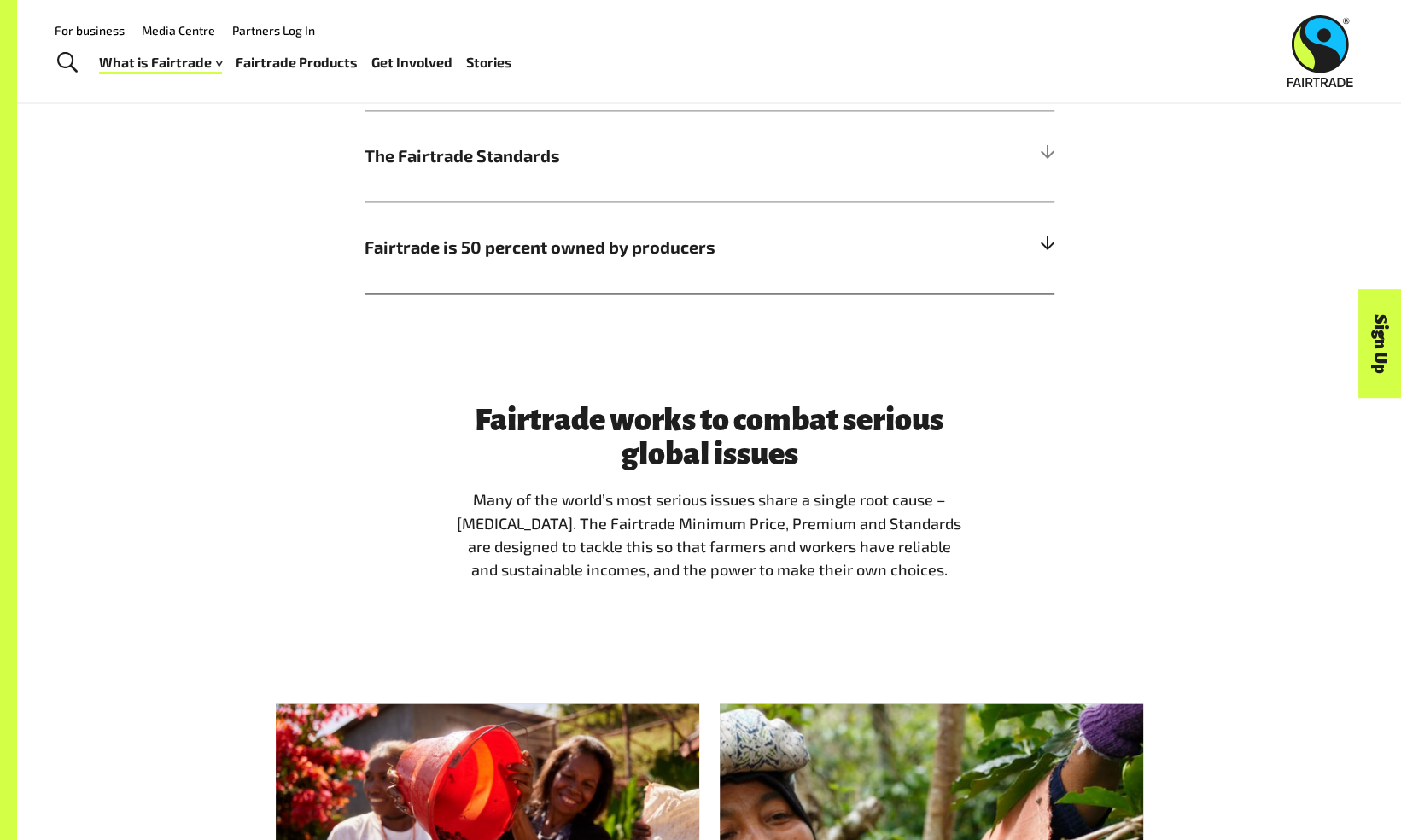
scroll to position [1298, 0]
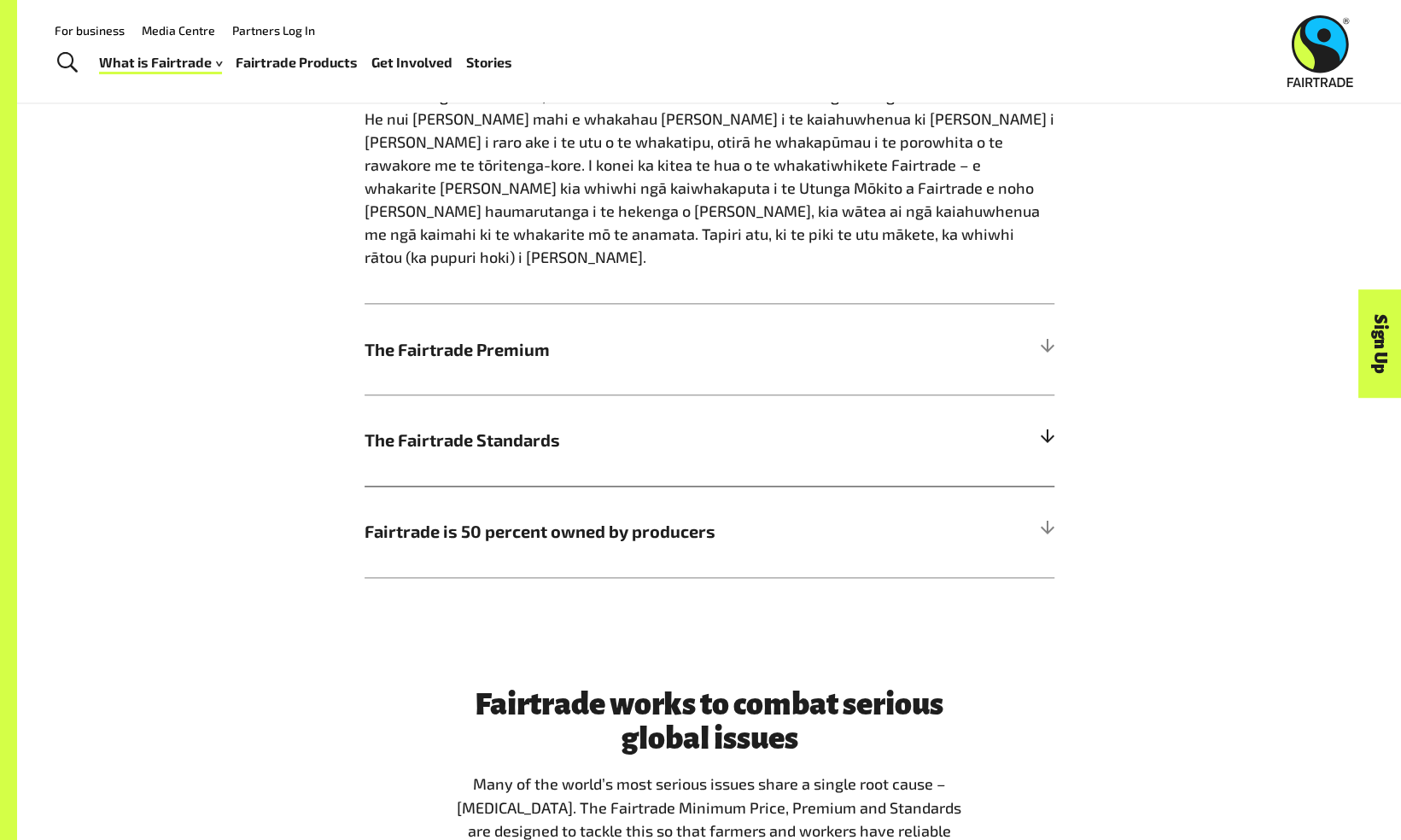
click at [465, 405] on h5 "The Fairtrade Standards" at bounding box center [710, 440] width 690 height 91
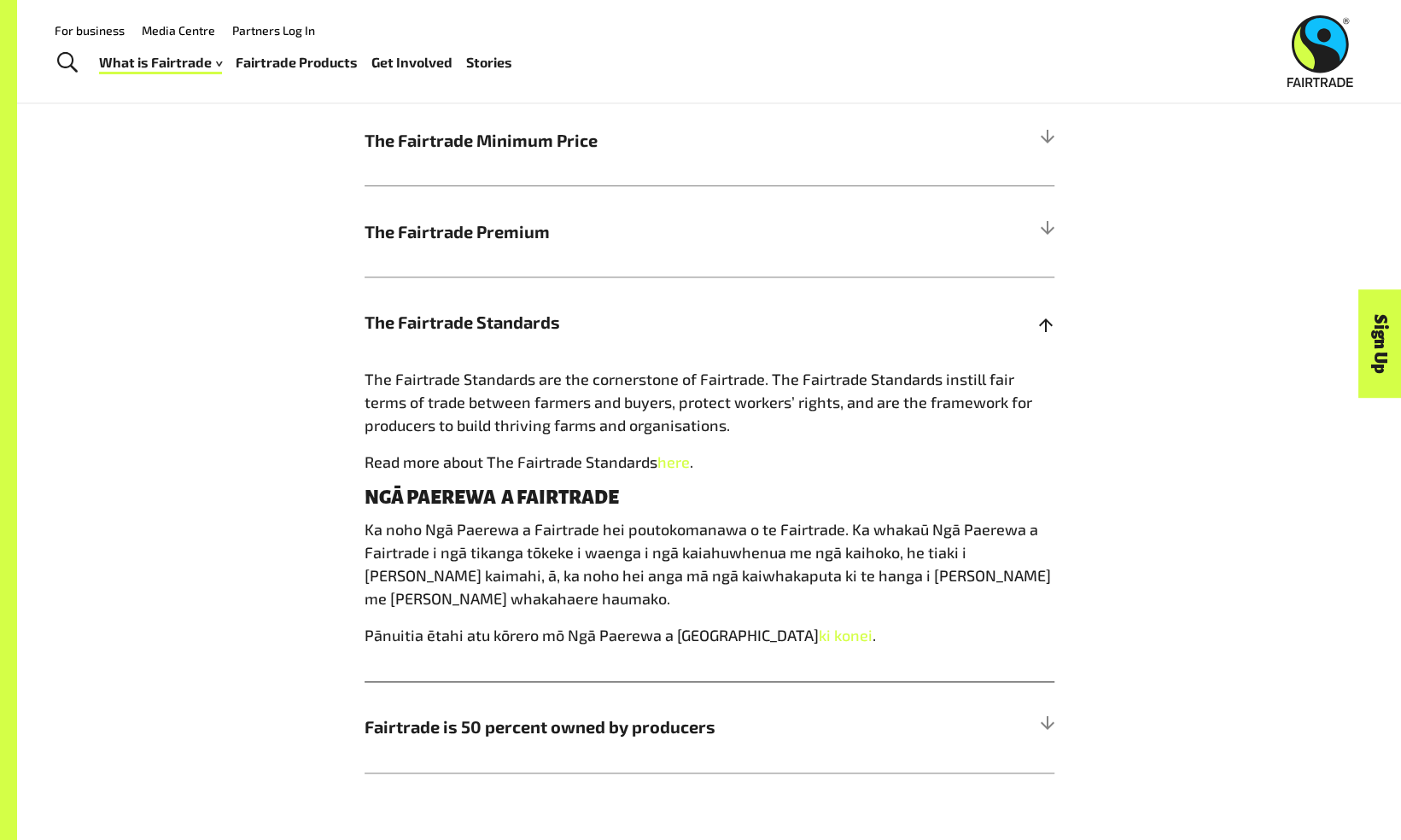
scroll to position [1034, 0]
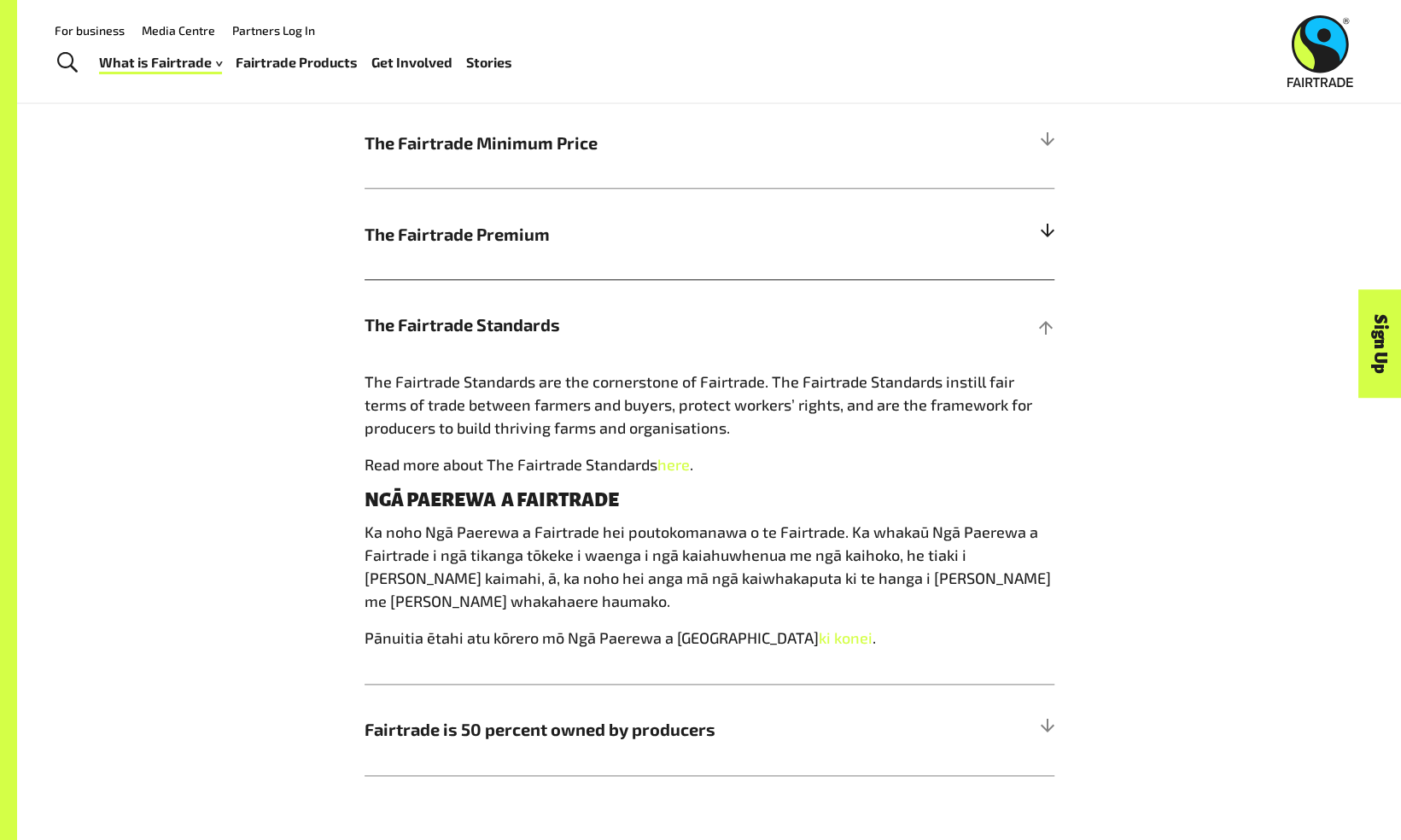
click at [601, 246] on span "The Fairtrade Premium" at bounding box center [623, 233] width 517 height 26
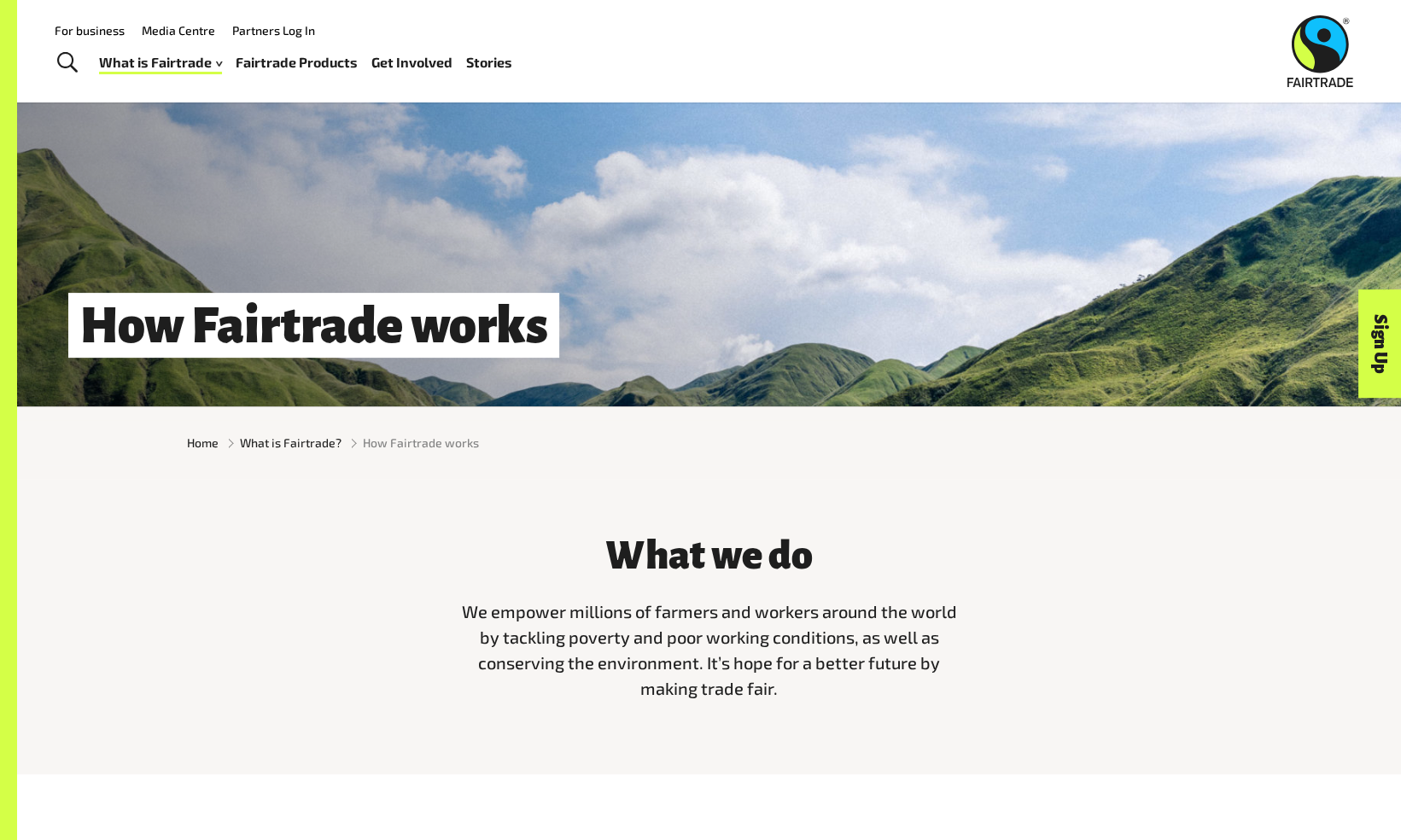
scroll to position [0, 0]
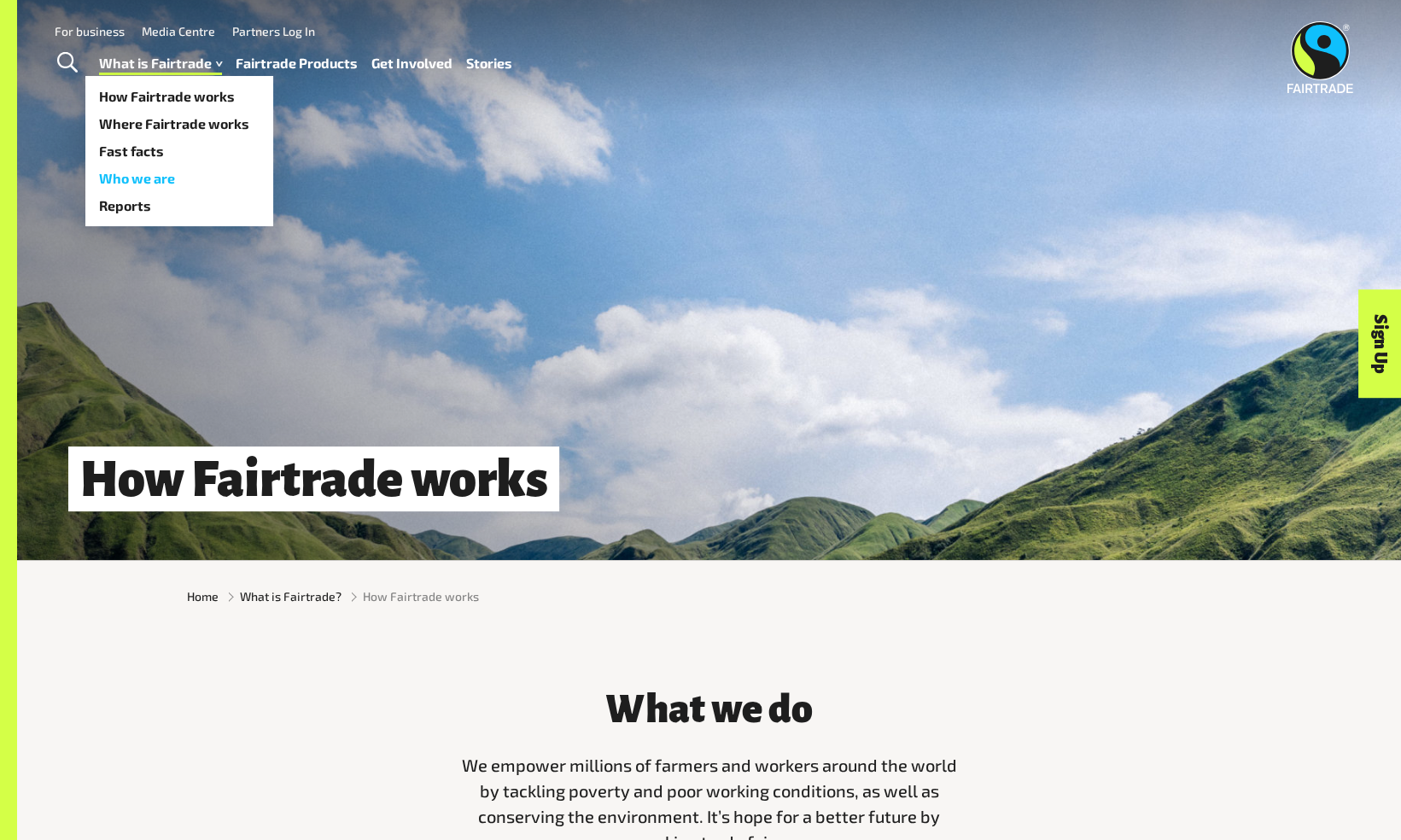
click at [135, 180] on link "Who we are" at bounding box center [180, 179] width 188 height 27
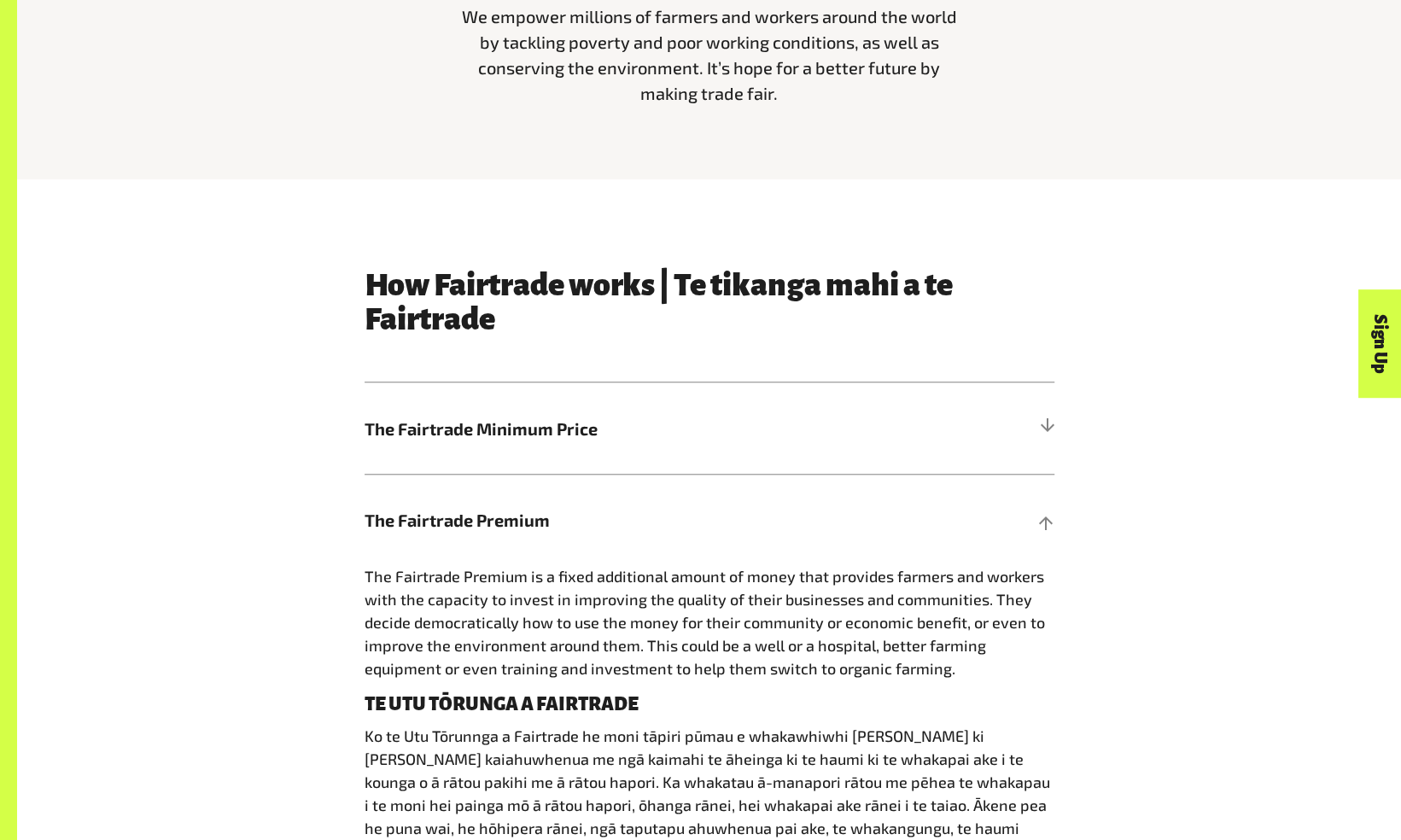
scroll to position [750, 0]
click at [700, 435] on span "The Fairtrade Minimum Price" at bounding box center [623, 428] width 517 height 26
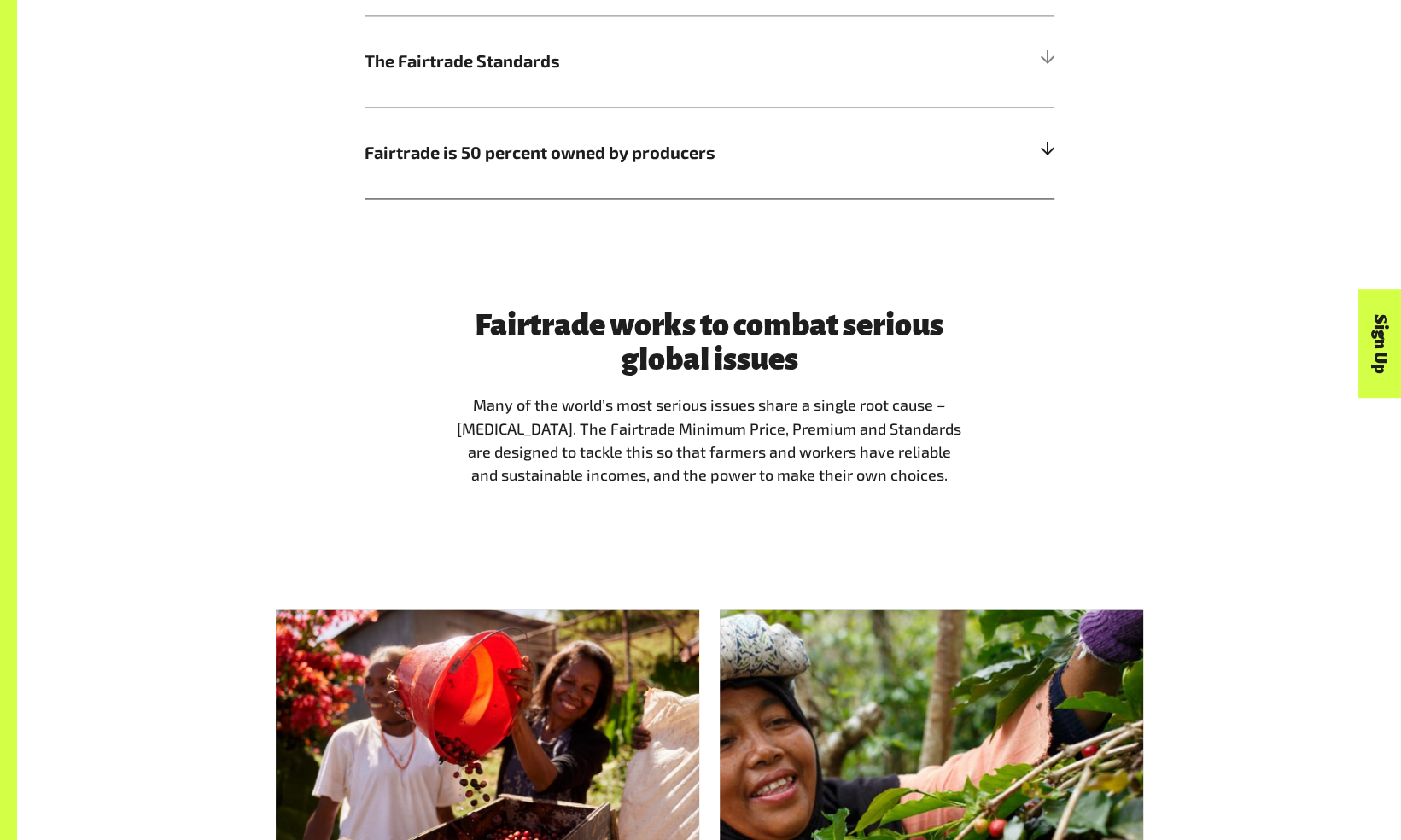
scroll to position [1698, 0]
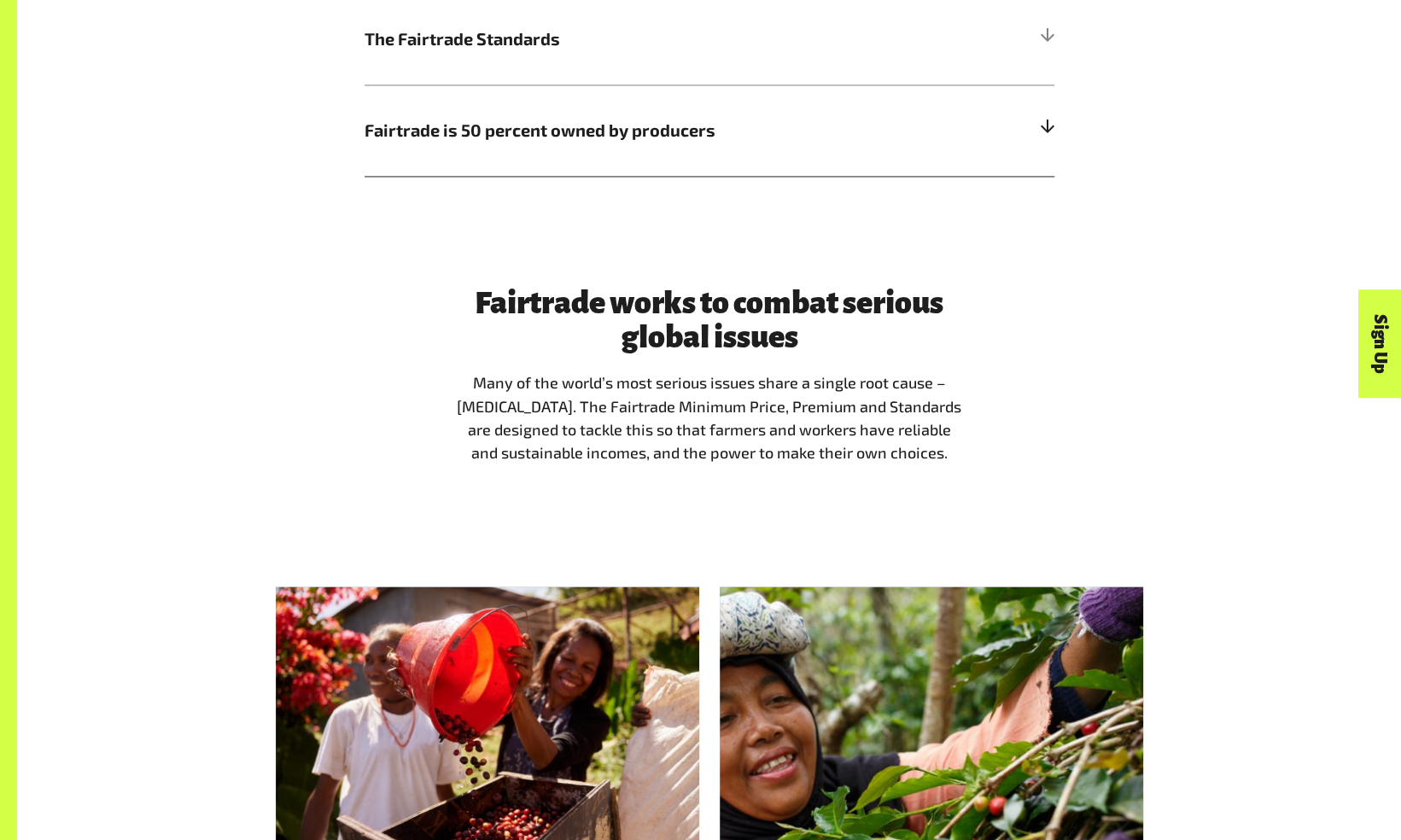
click at [939, 109] on h5 "Fairtrade is 50 percent owned by producers" at bounding box center [710, 130] width 690 height 91
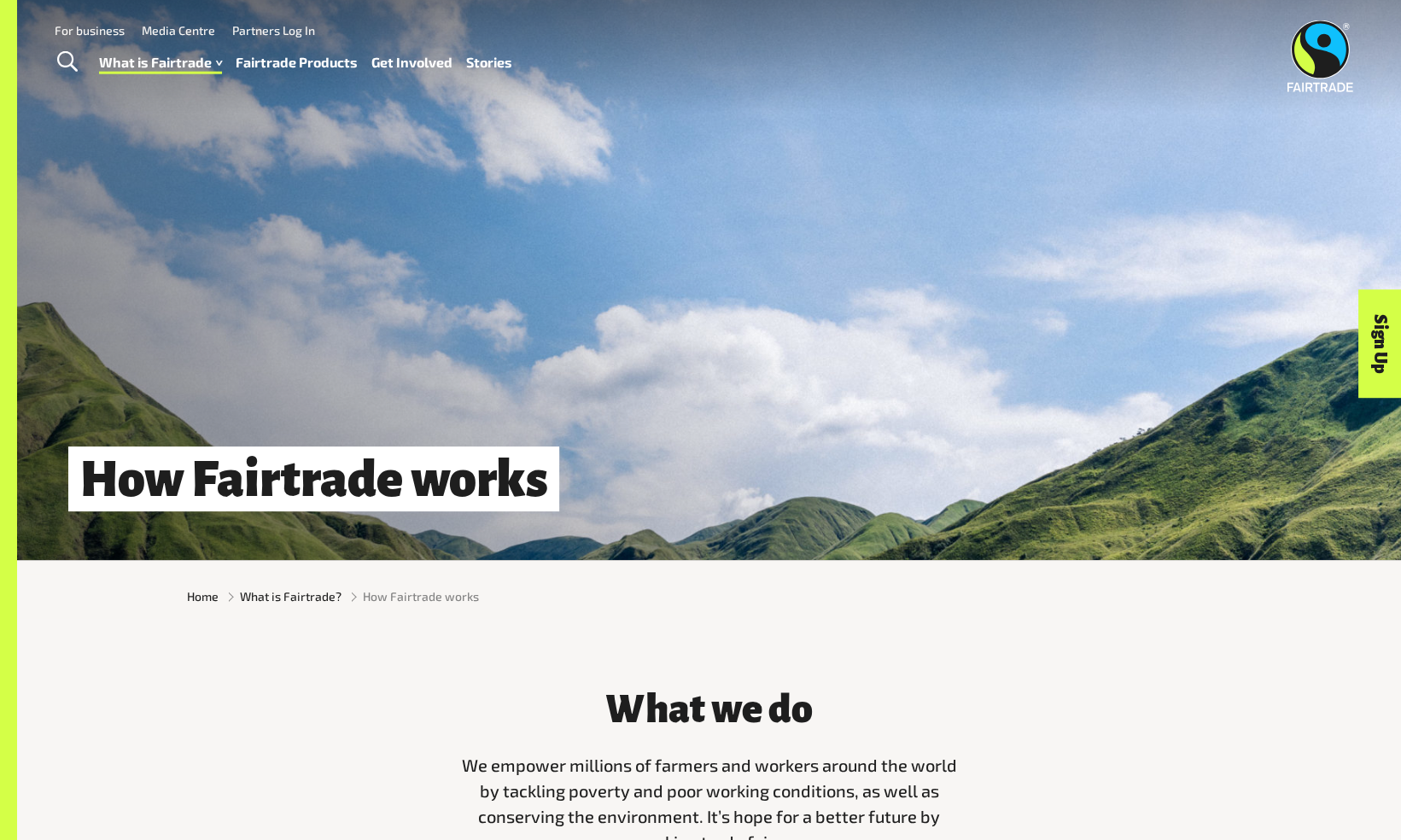
scroll to position [1, 0]
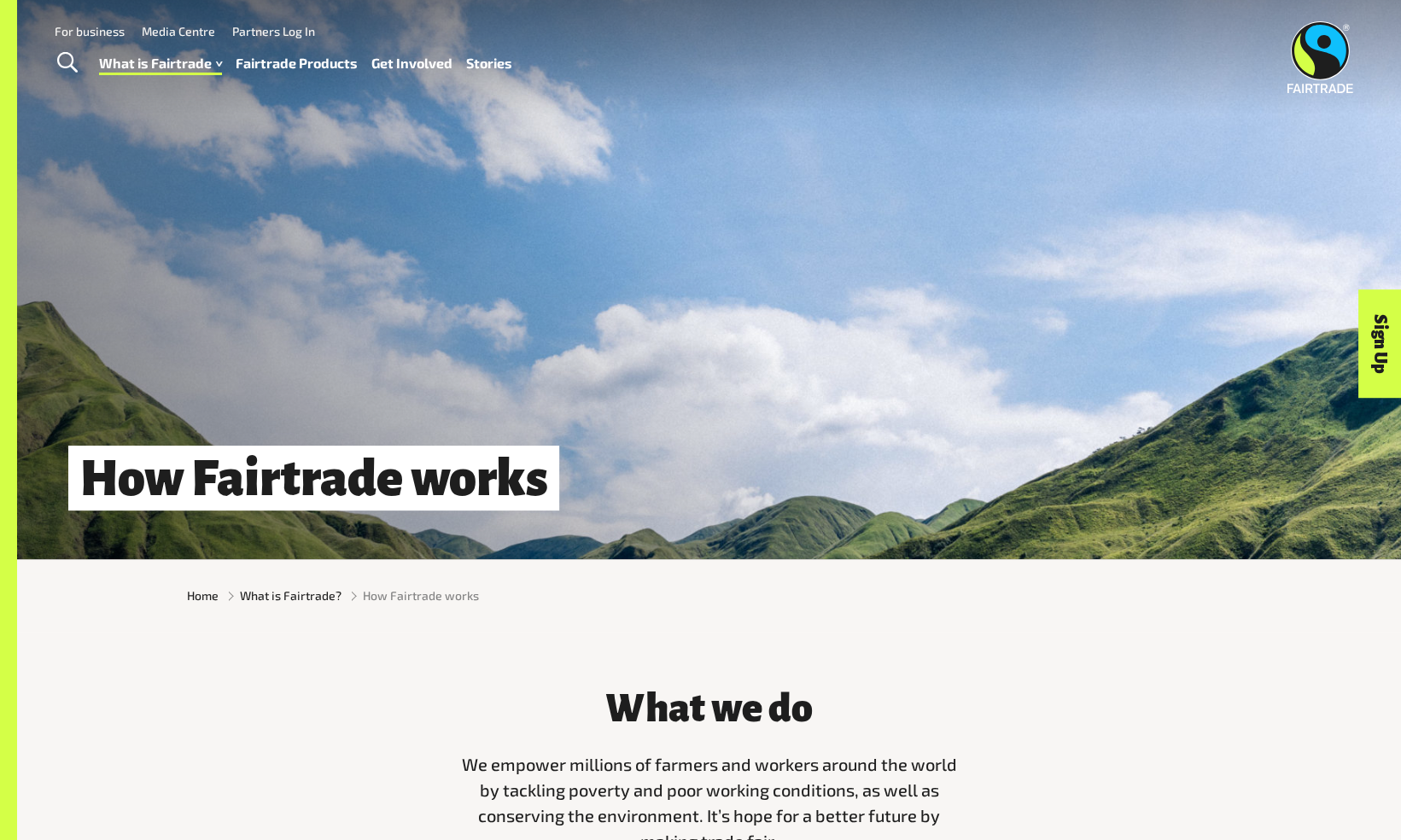
click at [297, 67] on link "Fairtrade Products" at bounding box center [296, 63] width 122 height 25
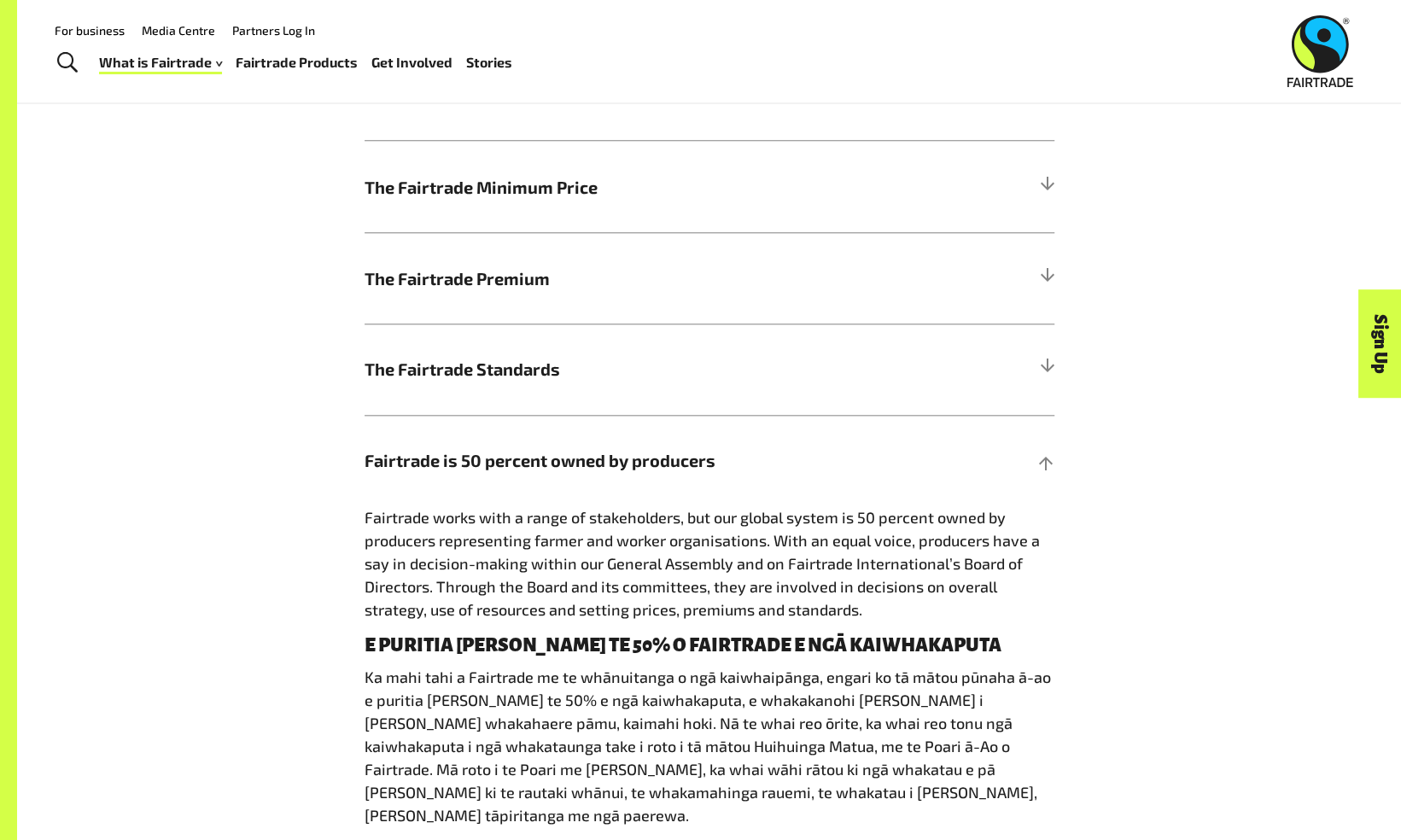
scroll to position [940, 0]
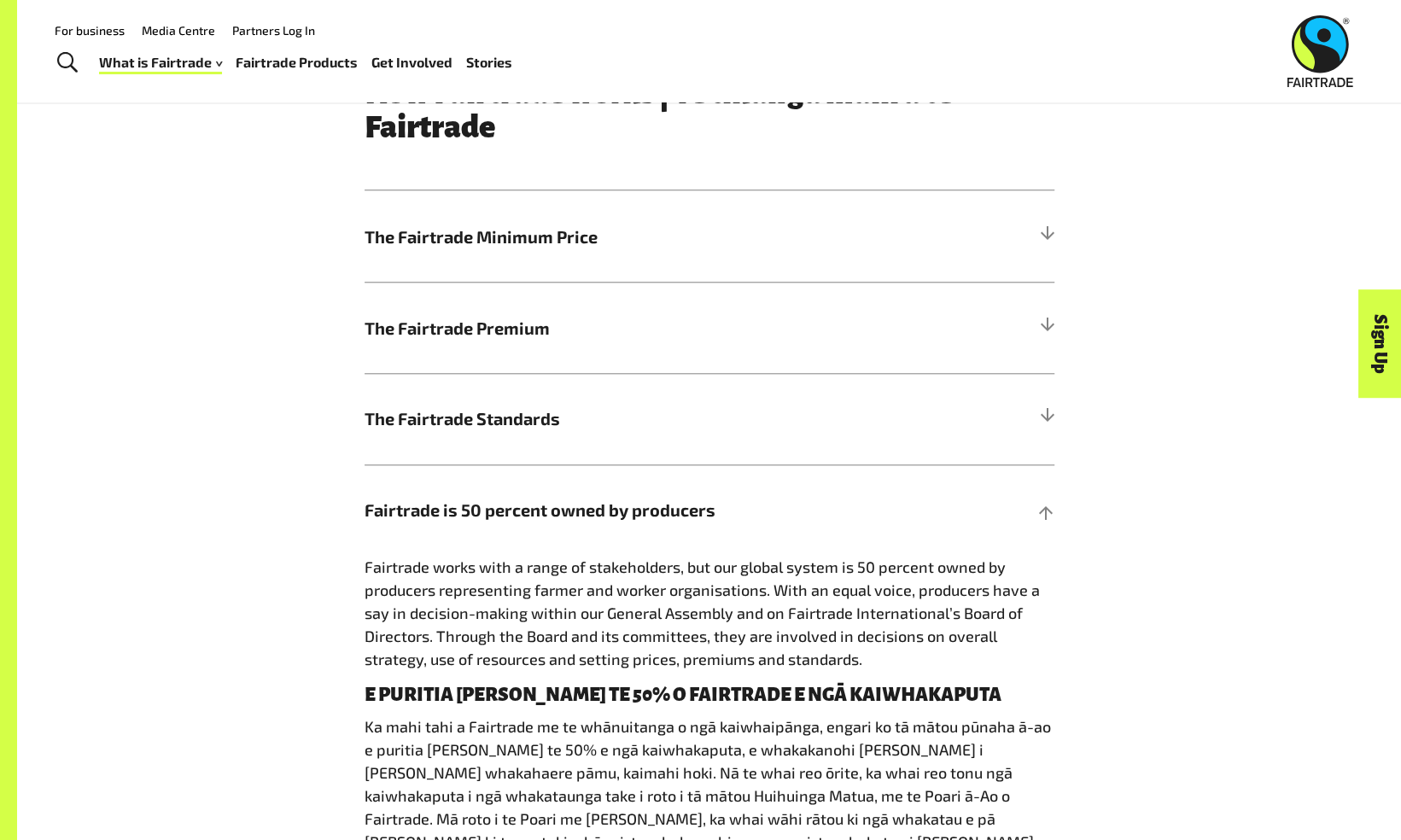
click at [314, 61] on link "Fairtrade Products" at bounding box center [296, 62] width 122 height 25
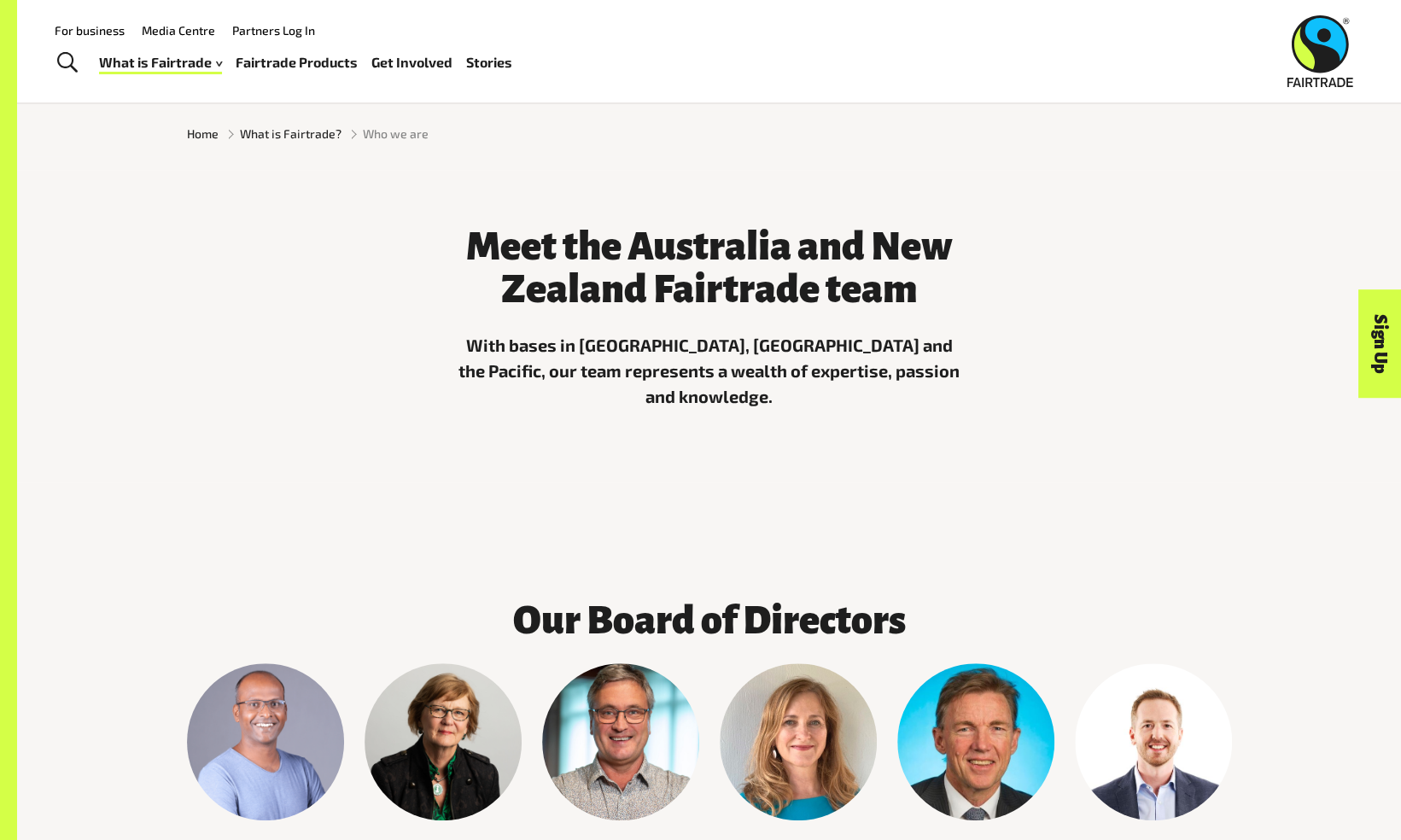
scroll to position [460, 0]
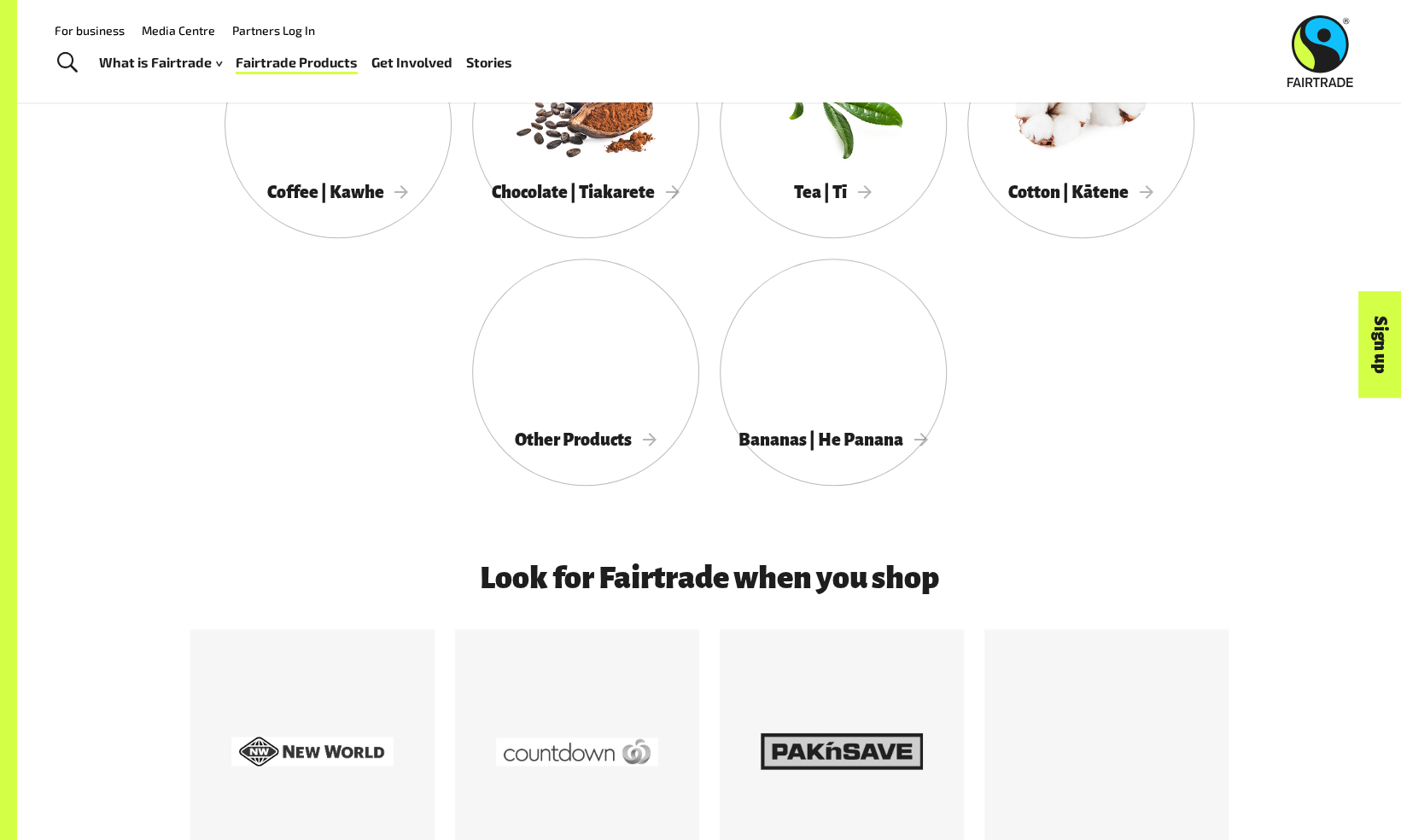
scroll to position [1081, 0]
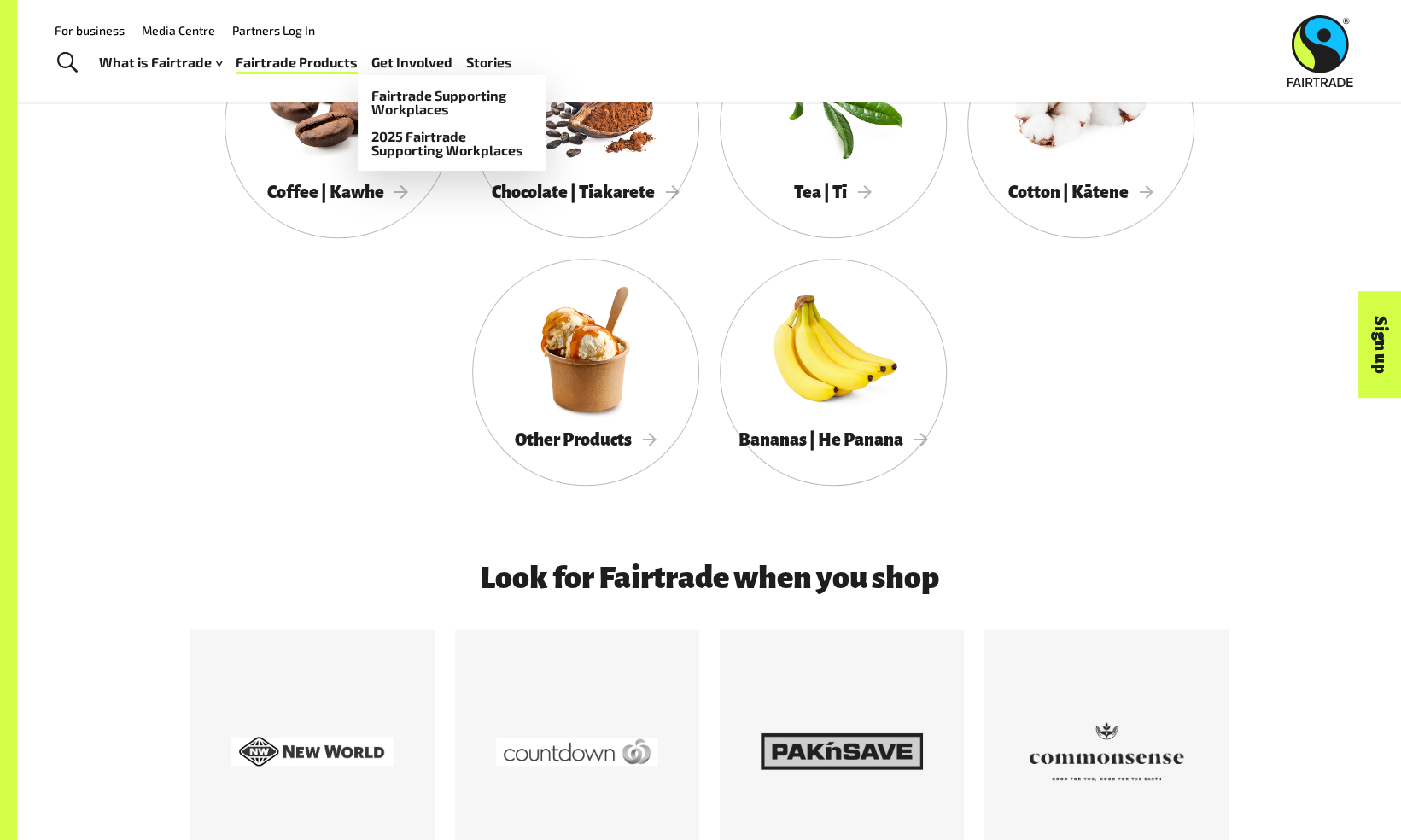
click at [401, 65] on link "Get Involved" at bounding box center [411, 62] width 81 height 25
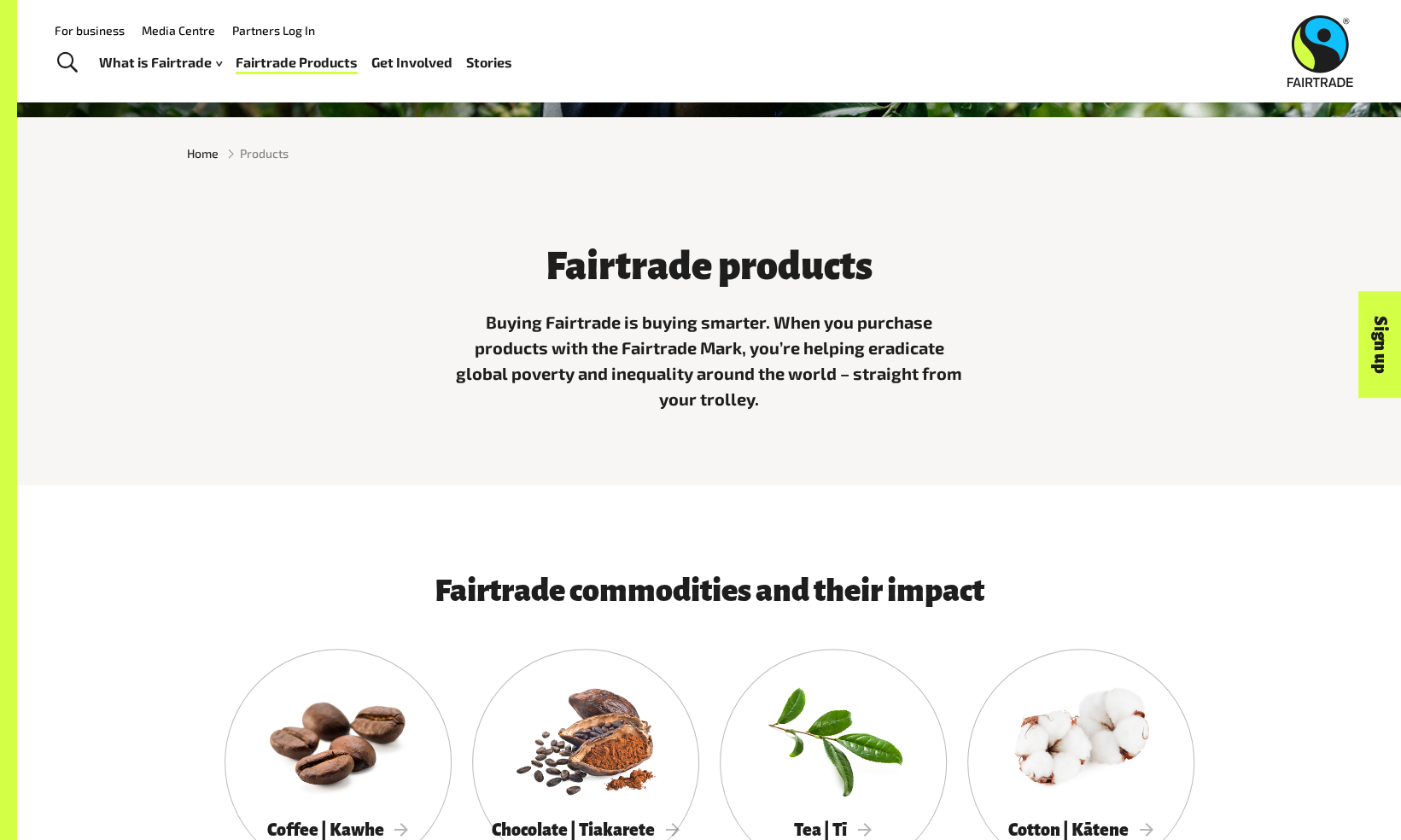
scroll to position [411, 0]
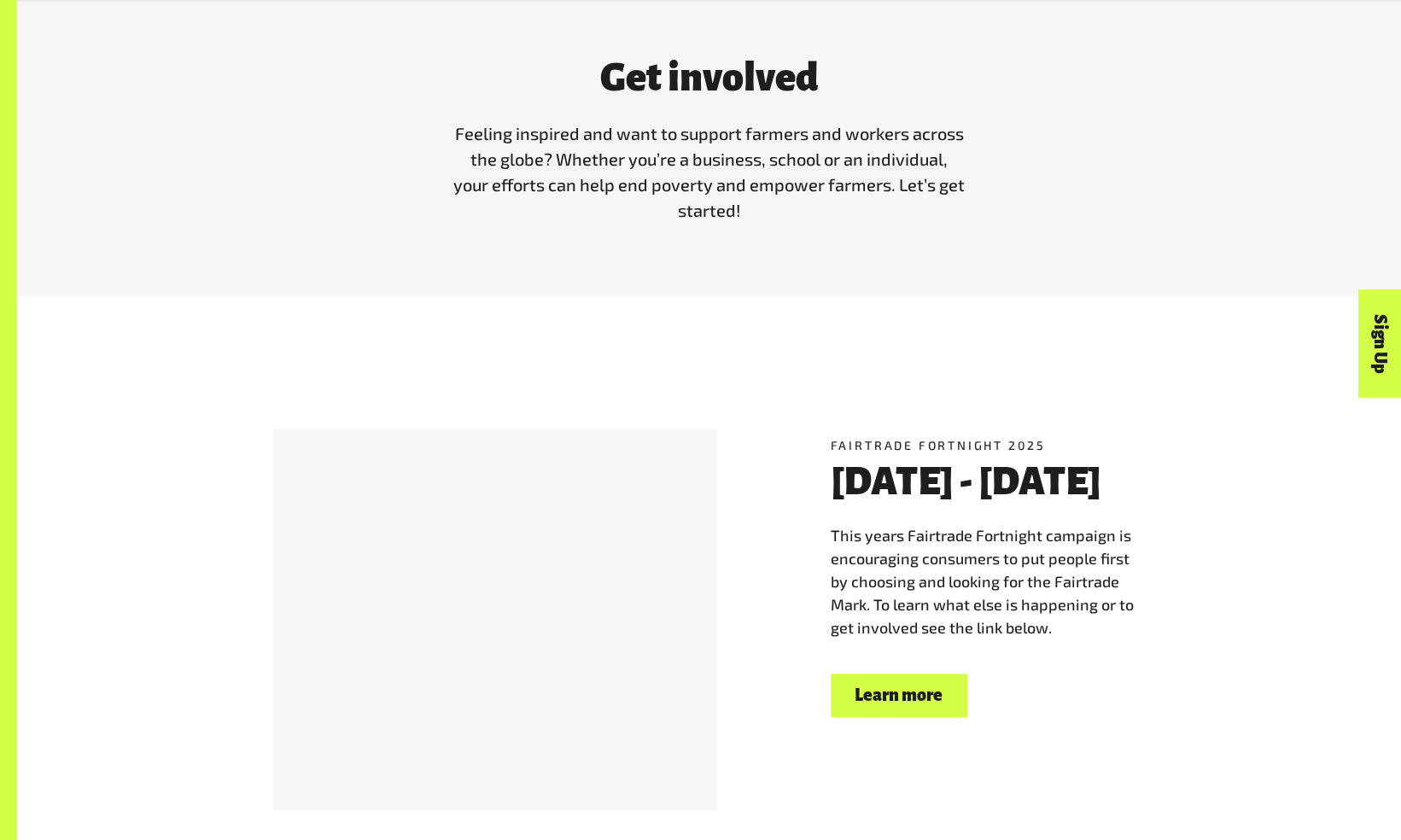
scroll to position [639, 0]
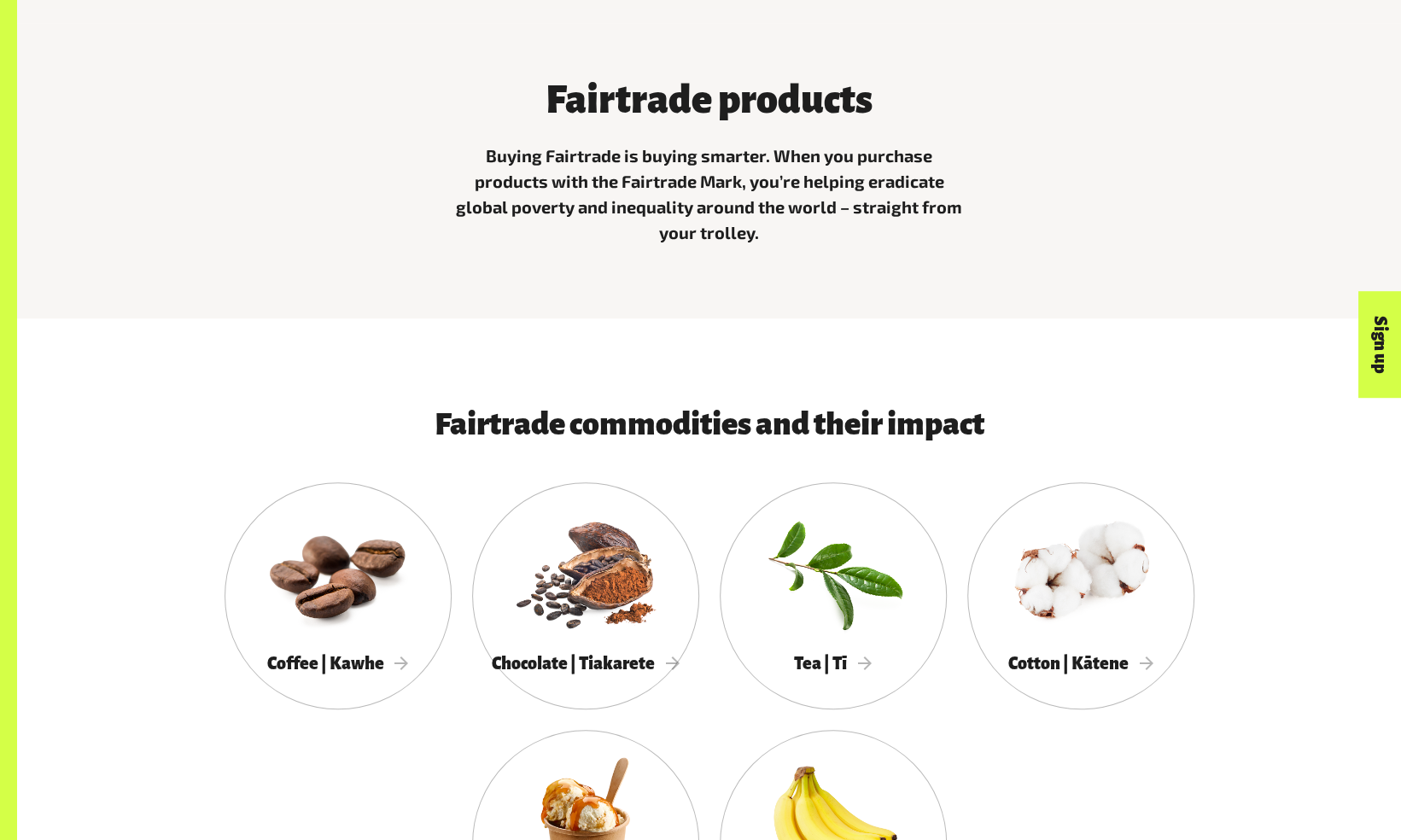
scroll to position [1135, 0]
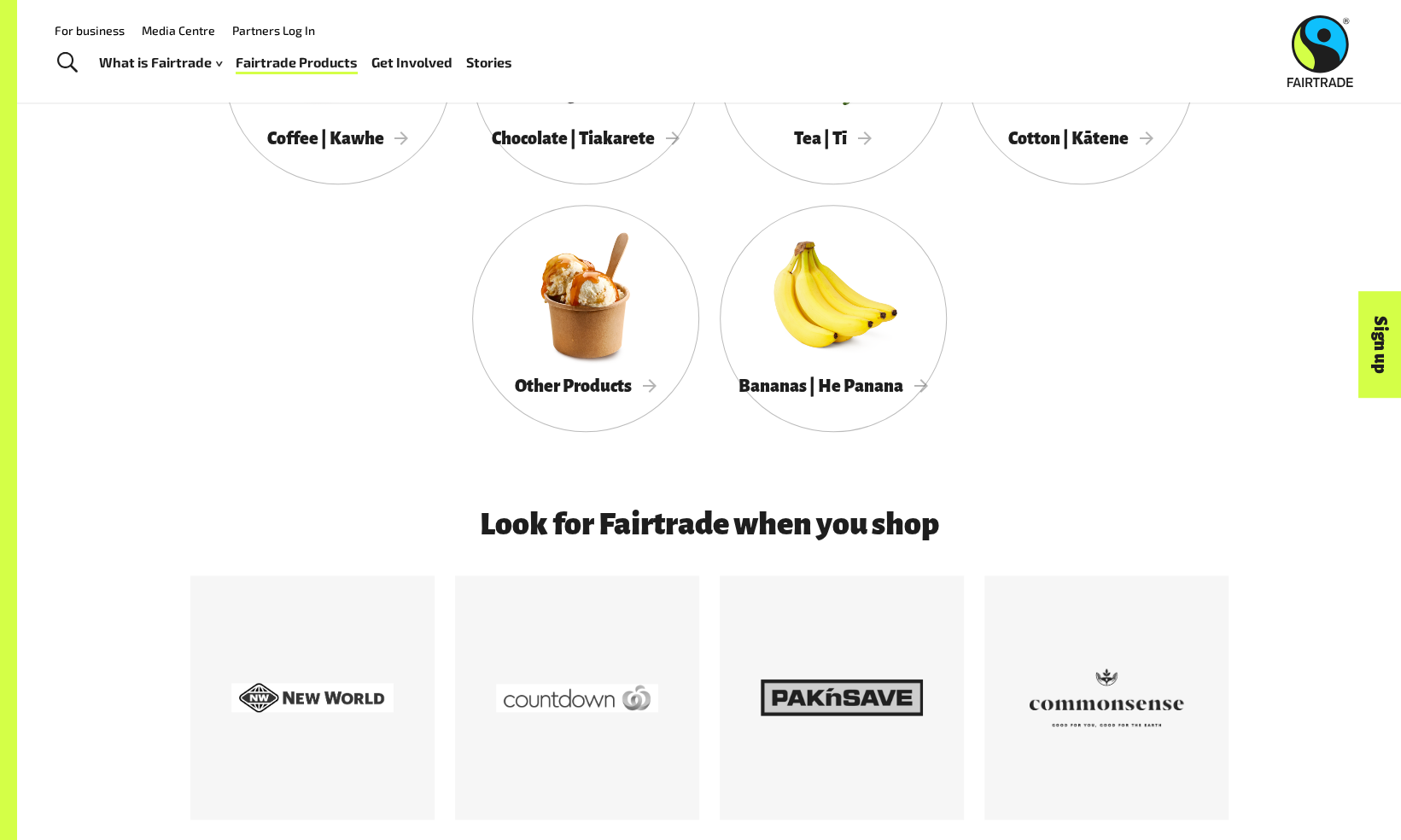
click at [865, 403] on div "Bananas | He Panana" at bounding box center [833, 386] width 227 height 35
click at [835, 264] on div at bounding box center [833, 295] width 227 height 148
click at [859, 292] on div at bounding box center [833, 295] width 227 height 148
click at [841, 193] on div "Coffee | Kawhe Chocolate | Tiakarete Tea | Tī Cotton | Kātene Other Products Ba…" at bounding box center [710, 204] width 1065 height 495
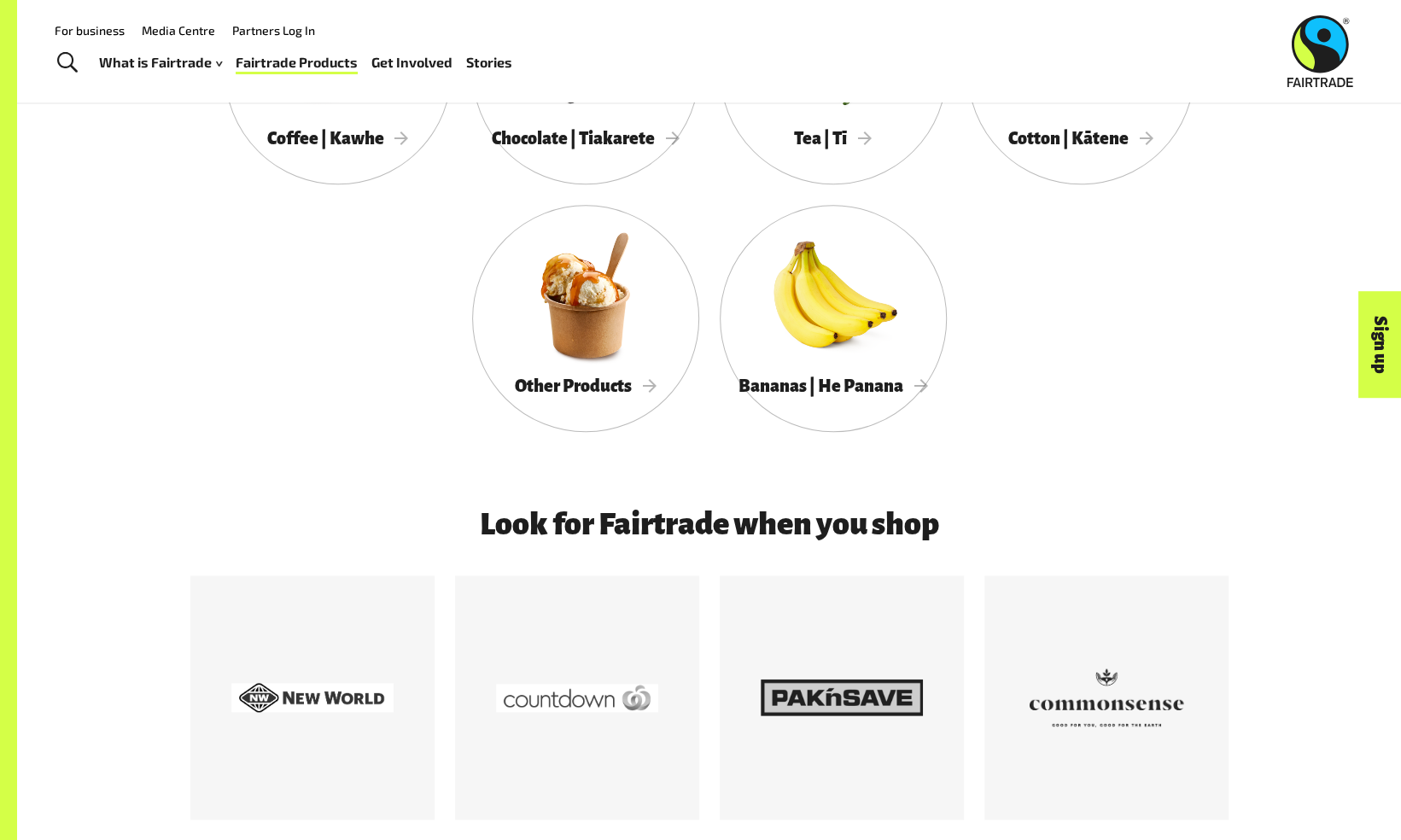
click at [1320, 478] on div "Fairtrade commodities and their impact Coffee | Kawhe Chocolate | Tiakarete Tea…" at bounding box center [709, 167] width 1384 height 679
click at [872, 522] on h3 "Look for Fairtrade when you shop" at bounding box center [709, 524] width 867 height 34
click at [842, 593] on div at bounding box center [842, 698] width 244 height 244
click at [860, 593] on div at bounding box center [842, 698] width 244 height 244
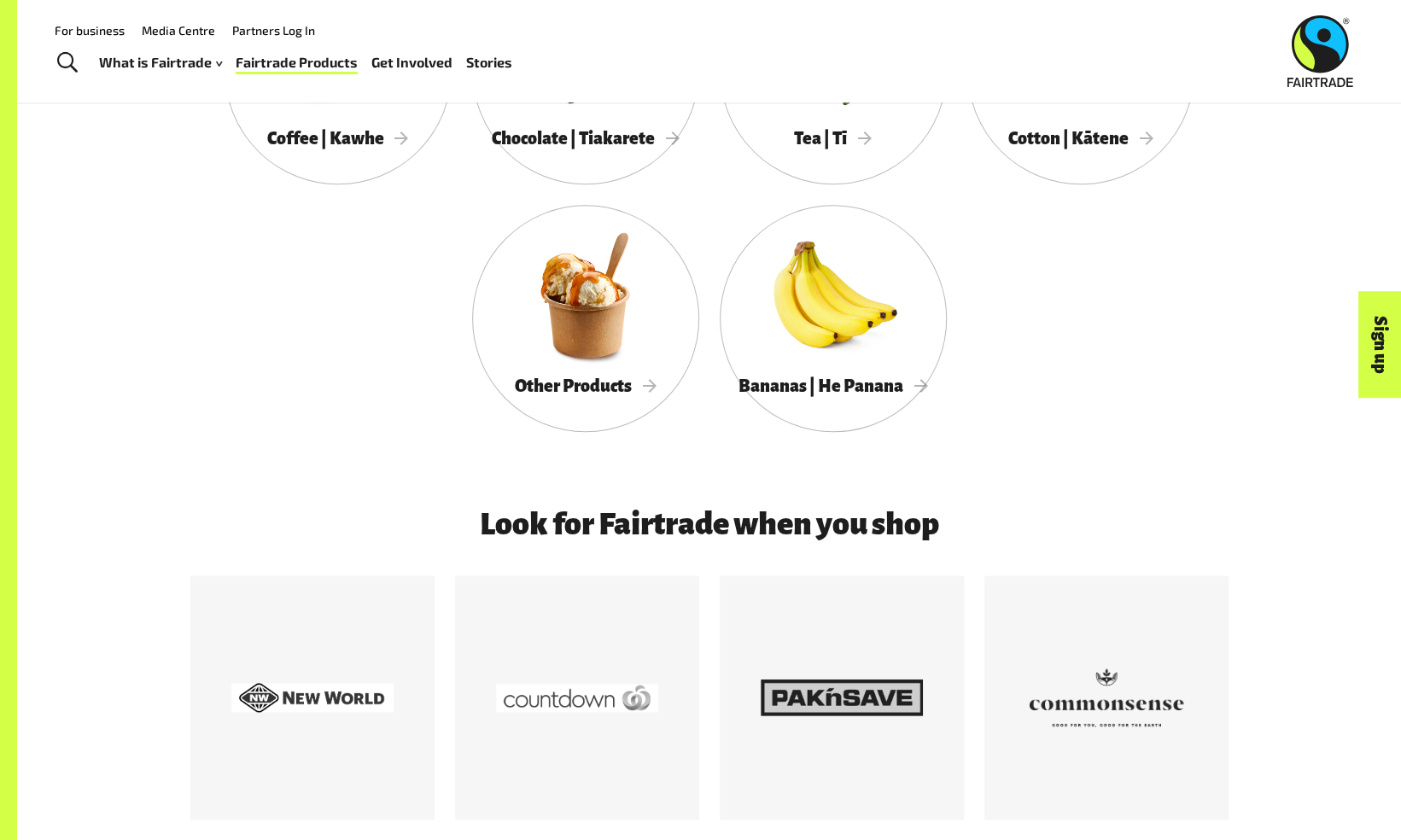
click at [843, 530] on div "Look for Fairtrade when you shop" at bounding box center [710, 805] width 1065 height 597
click at [842, 530] on h3 "Look for Fairtrade when you shop" at bounding box center [709, 524] width 867 height 34
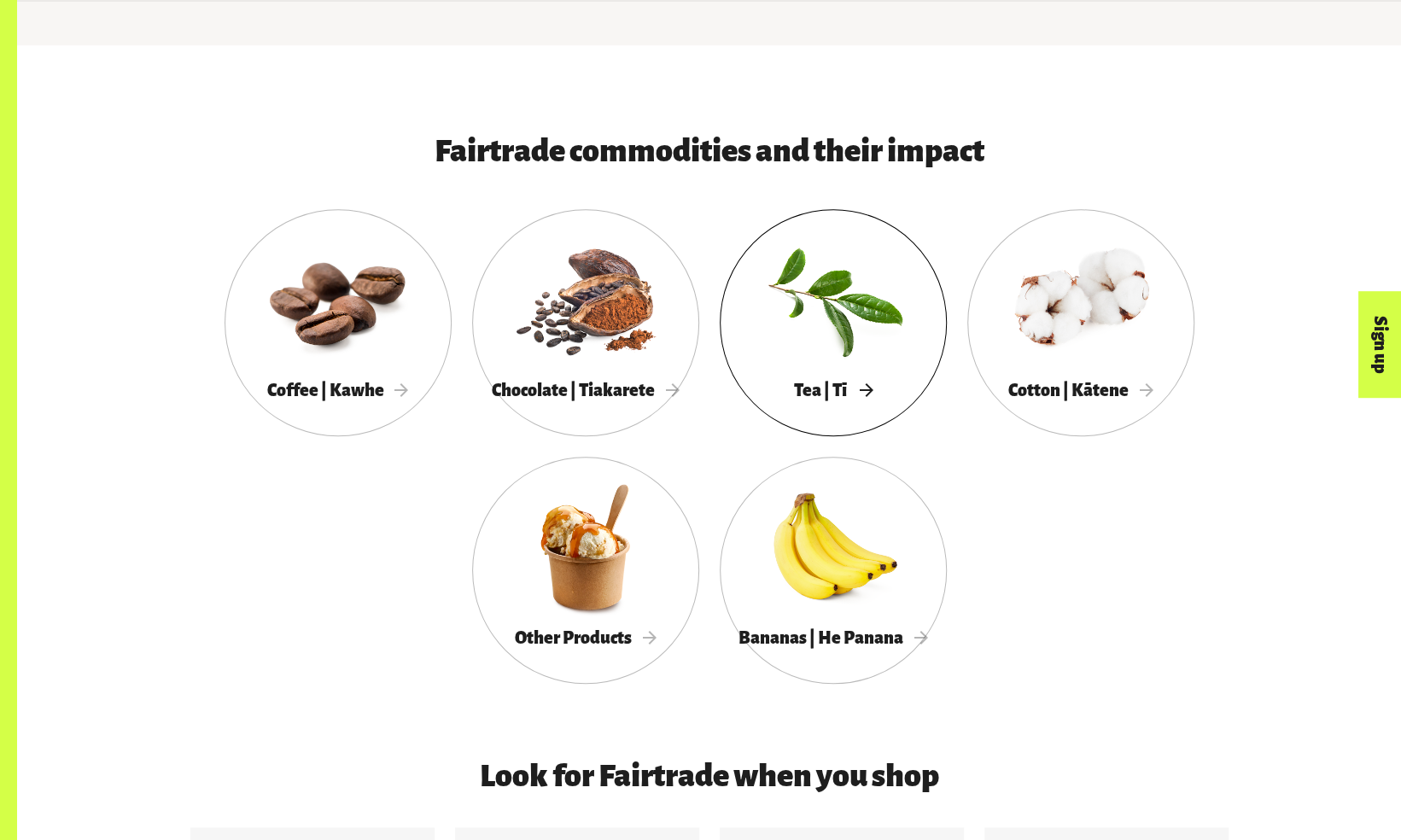
scroll to position [884, 0]
click at [679, 396] on span "Chocolate | Tiakarete" at bounding box center [586, 389] width 188 height 19
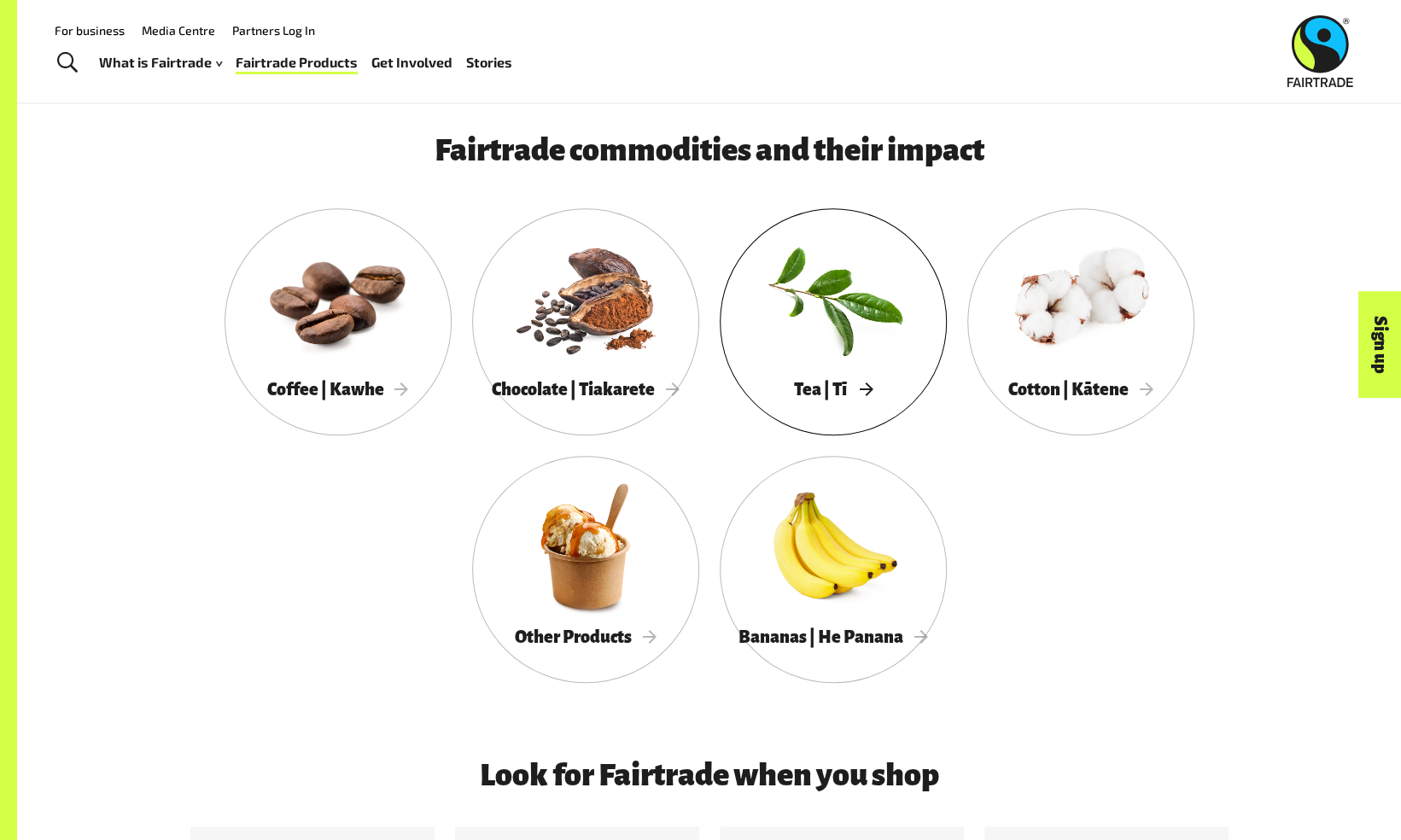
click at [862, 389] on span "Tea | Tī" at bounding box center [832, 389] width 78 height 19
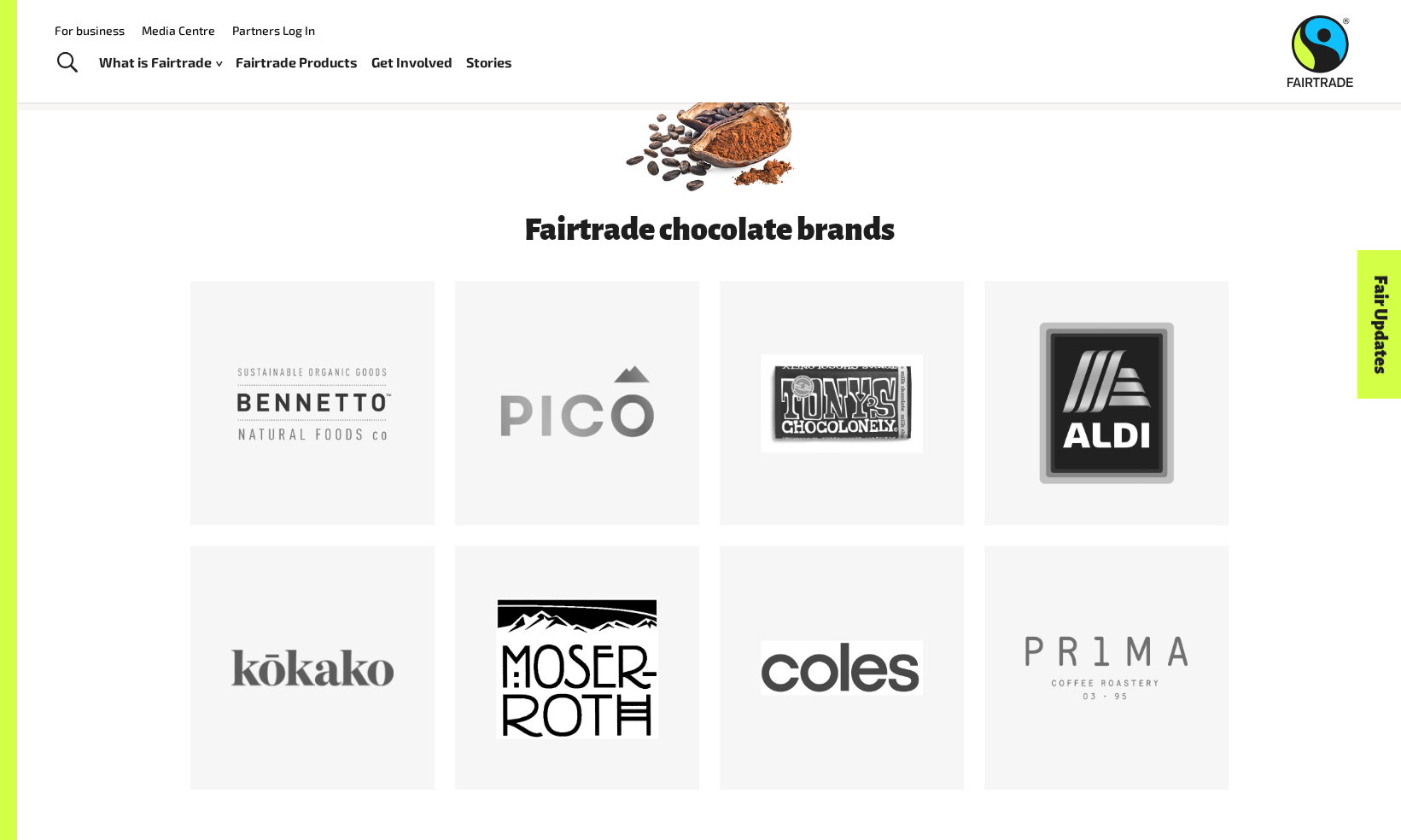
scroll to position [860, 0]
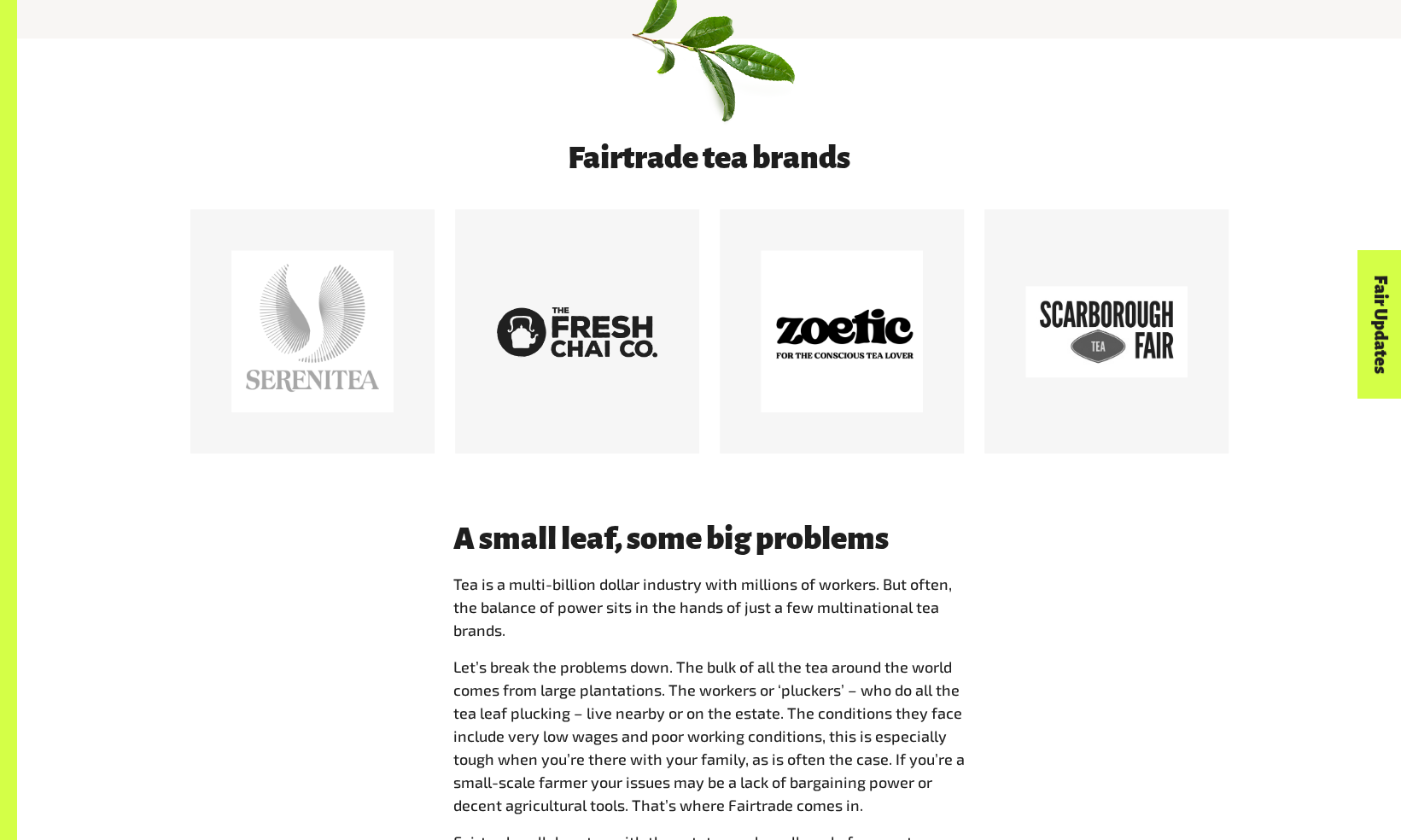
scroll to position [647, 0]
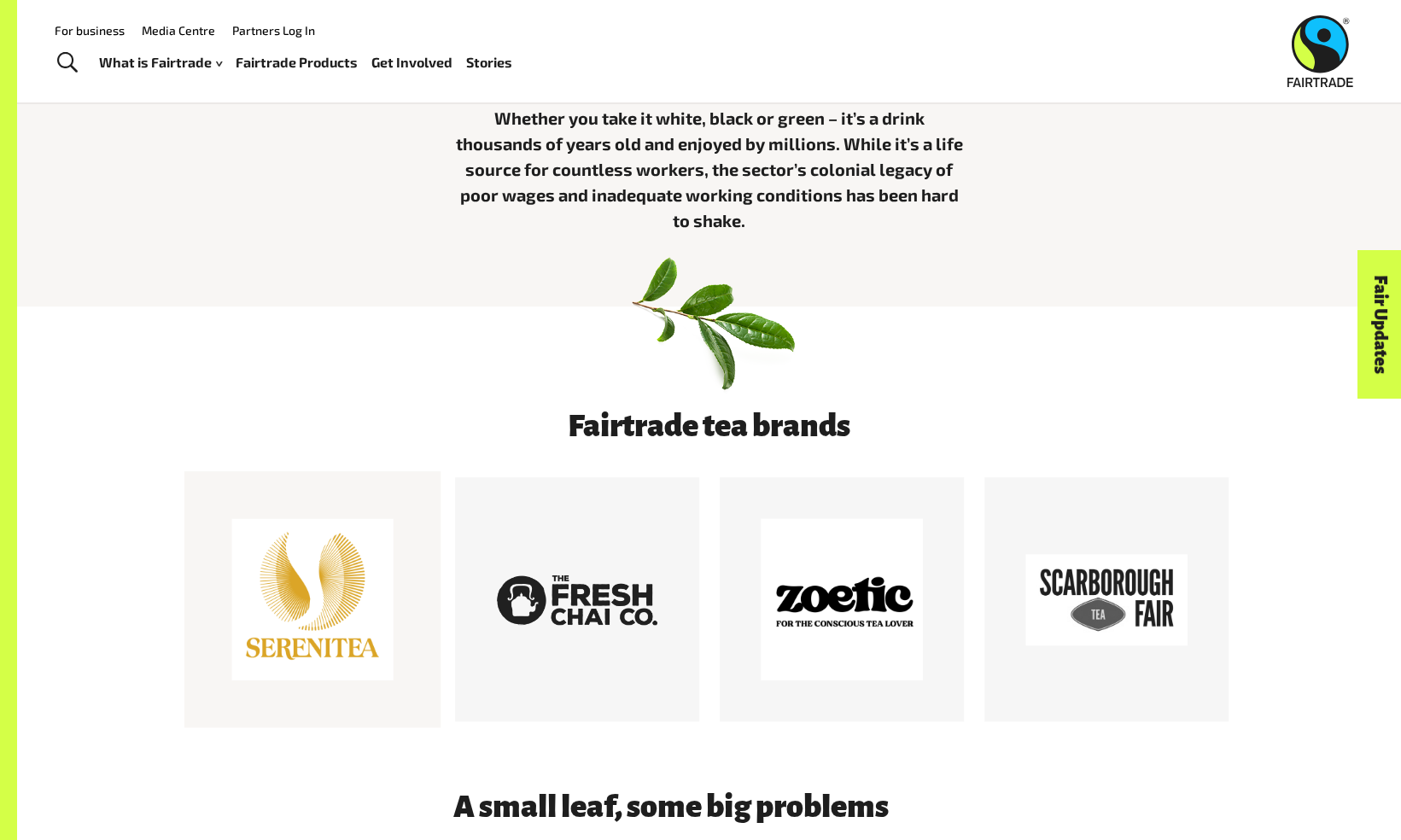
click at [332, 616] on div at bounding box center [313, 600] width 162 height 162
